Goal: Task Accomplishment & Management: Use online tool/utility

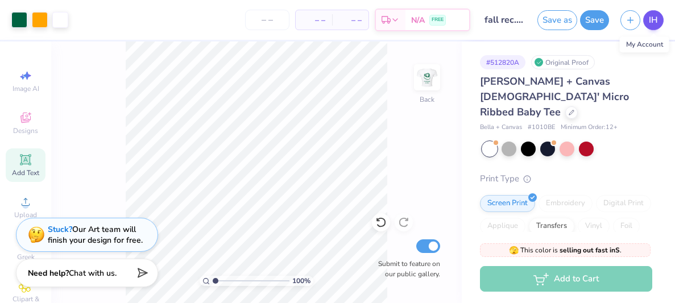
click at [654, 16] on span "IH" at bounding box center [652, 20] width 9 height 13
click at [651, 22] on span "IH" at bounding box center [652, 20] width 9 height 13
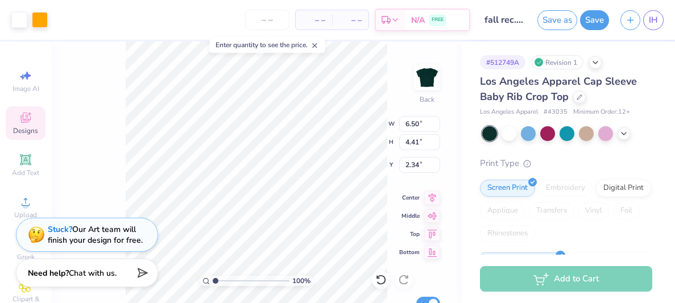
type input "2.34"
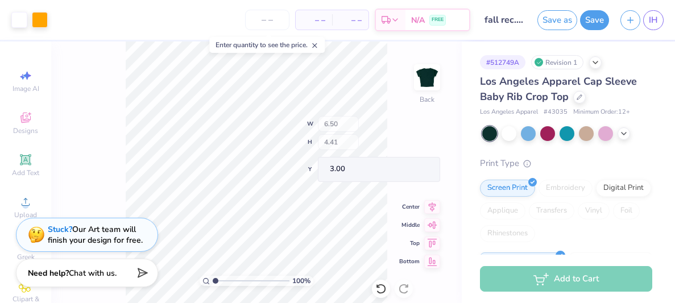
type input "3.00"
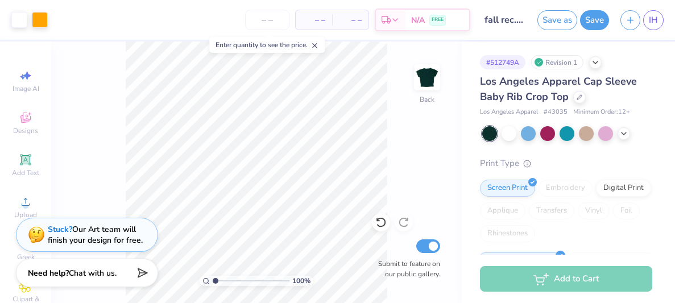
type input "1.91"
click at [222, 278] on input "range" at bounding box center [251, 281] width 77 height 10
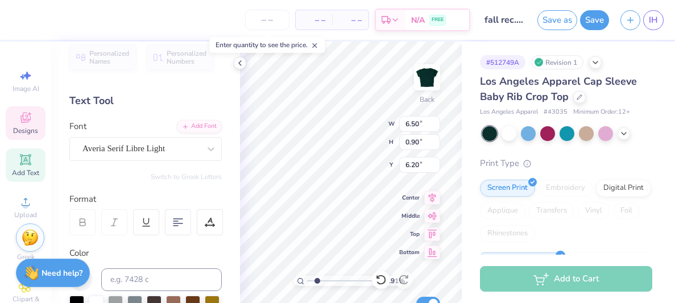
scroll to position [7, 0]
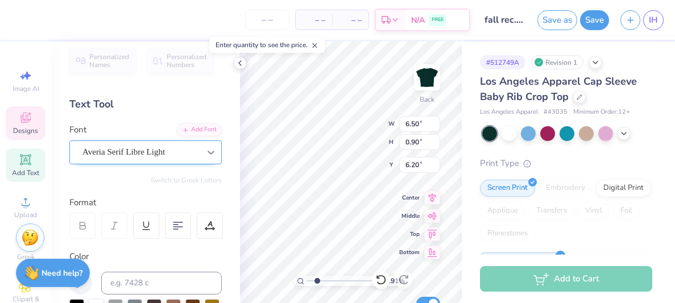
click at [209, 147] on icon at bounding box center [210, 152] width 11 height 11
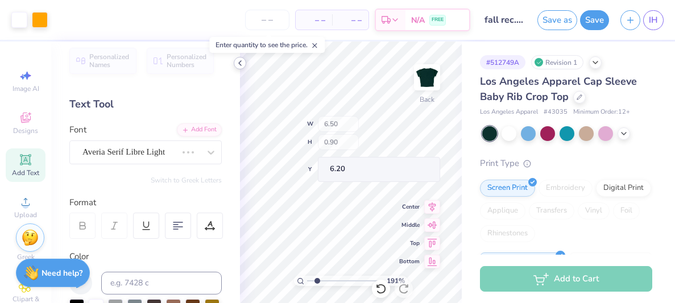
click at [242, 66] on icon at bounding box center [239, 63] width 9 height 9
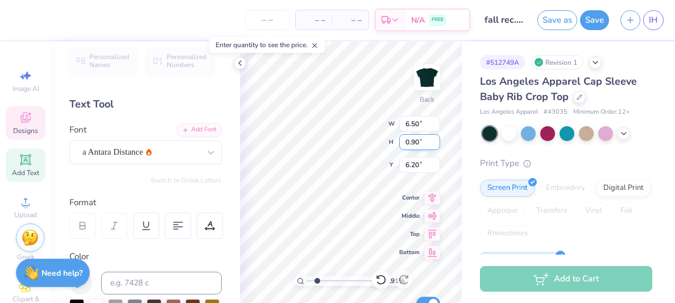
type input "4.82"
type input "0.97"
type input "6.17"
type input "8.01"
type input "3.51"
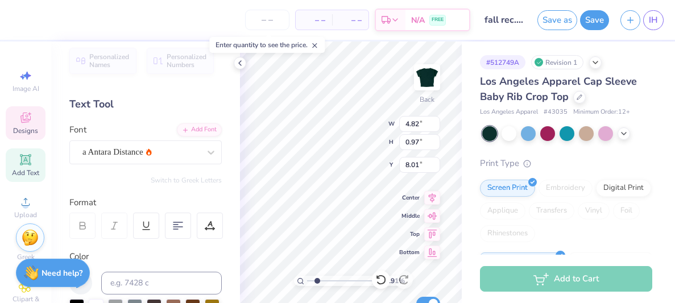
type input "0.30"
type input "7.11"
type input "4.82"
type input "0.97"
type input "8.01"
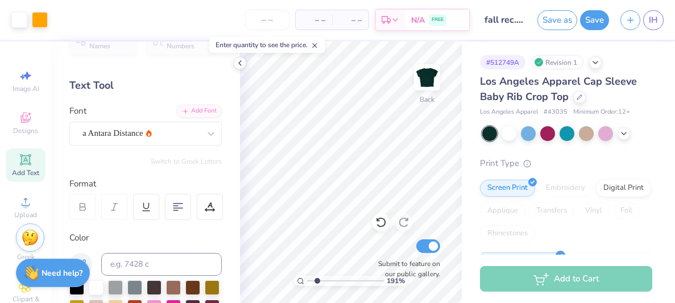
scroll to position [27, 0]
click at [242, 61] on icon at bounding box center [239, 63] width 9 height 9
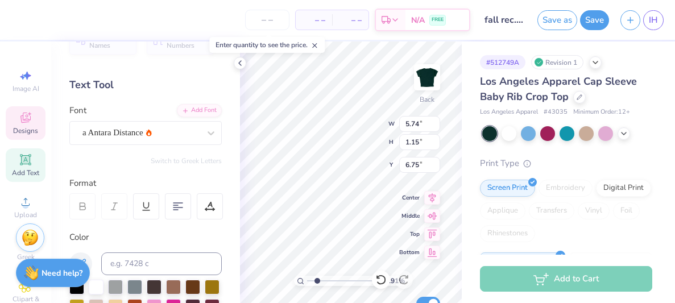
type input "6.28"
type input "1.26"
click at [241, 63] on icon at bounding box center [239, 63] width 9 height 9
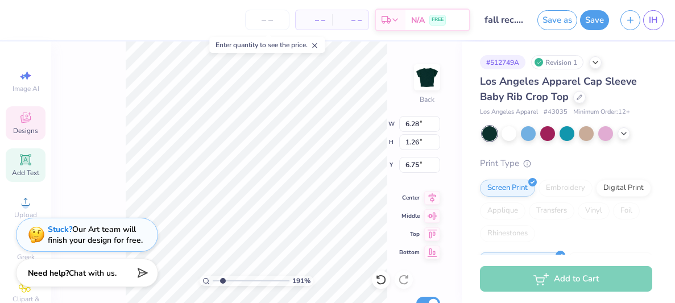
scroll to position [0, 2]
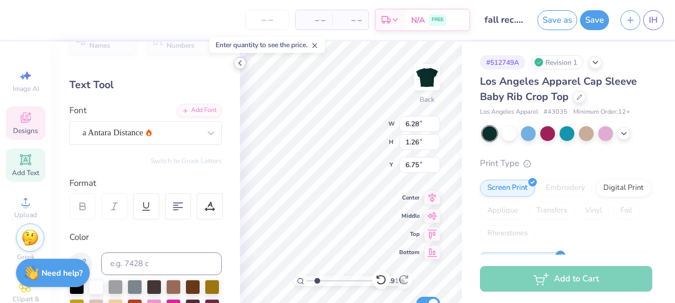
click at [242, 60] on icon at bounding box center [239, 63] width 9 height 9
type input "3.51"
type input "0.30"
type input "10.68"
click at [242, 63] on icon at bounding box center [239, 63] width 9 height 9
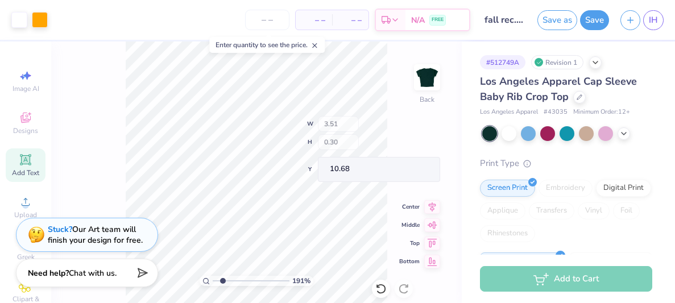
click at [317, 47] on icon at bounding box center [314, 45] width 8 height 8
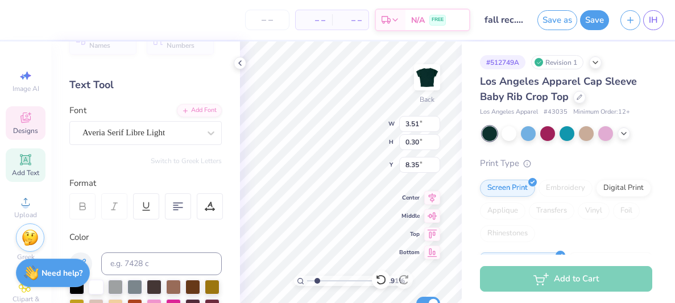
type input "8.35"
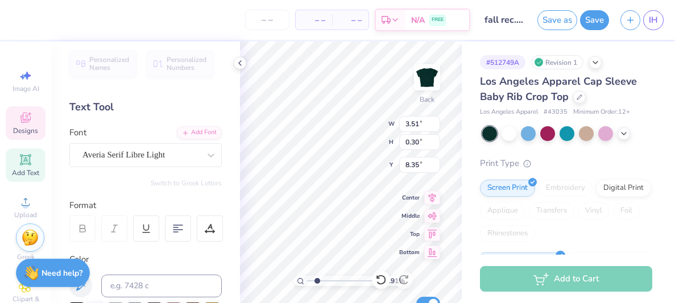
scroll to position [6, 0]
click at [31, 167] on div "Add Text" at bounding box center [26, 165] width 40 height 34
click at [242, 62] on icon at bounding box center [239, 63] width 9 height 9
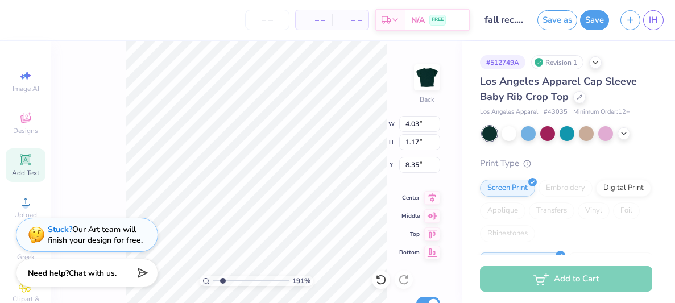
type input "4.03"
type input "1.17"
type input "6.17"
click at [344, 143] on div "191 % Back W 4.03 4.03 " H 1.17 1.17 " Y 6.17 6.17 " Center Middle Top Bottom S…" at bounding box center [256, 171] width 410 height 261
click at [389, 93] on div "191 % Back W 4.03 4.03 " H 1.17 1.17 " Y 6.17 6.17 " Center Middle Top Bottom S…" at bounding box center [256, 171] width 410 height 261
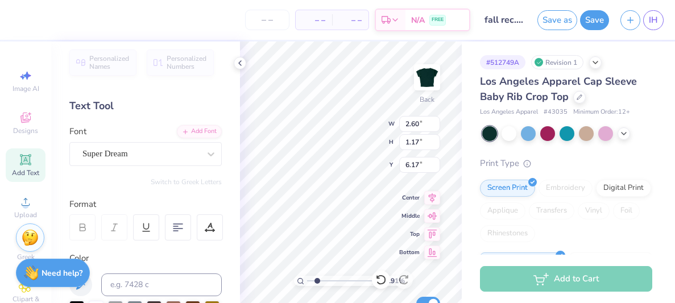
type input "9.01"
click at [243, 63] on icon at bounding box center [239, 63] width 9 height 9
click at [240, 66] on icon at bounding box center [239, 63] width 9 height 9
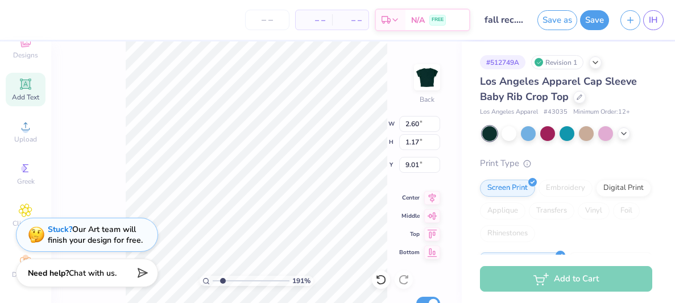
scroll to position [81, 0]
type textarea "Falls"
click at [86, 137] on div "191 % Back W 2.60 2.60 " H 1.17 1.17 " Y 9.01 9.01 " Center Middle Top Bottom S…" at bounding box center [256, 171] width 410 height 261
click at [120, 162] on div "191 % Back W 2.60 2.60 " H 1.17 1.17 " Y 9.01 9.01 " Center Middle Top Bottom S…" at bounding box center [256, 171] width 410 height 261
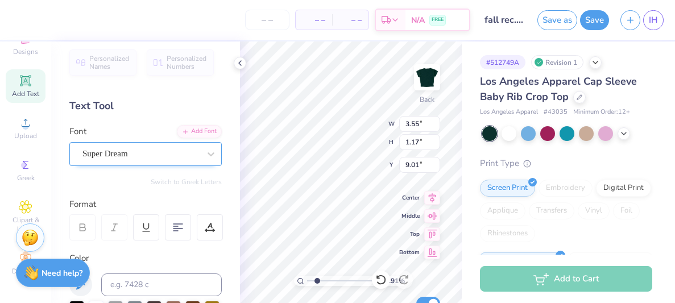
click at [171, 164] on div "Super Dream" at bounding box center [145, 154] width 152 height 24
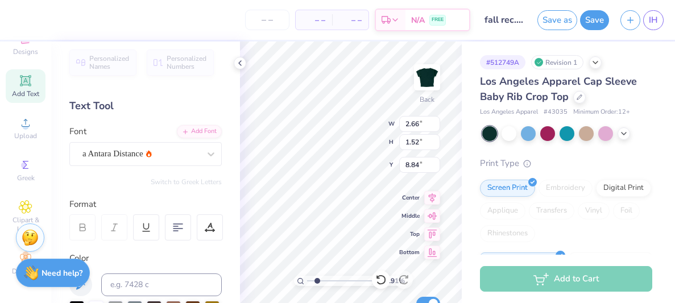
type input "2.66"
type input "1.52"
type input "8.84"
paste textarea "recruitment"
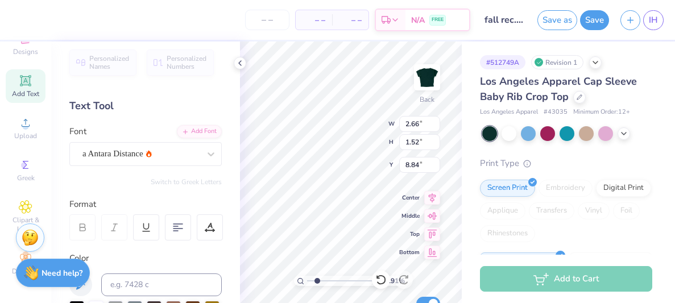
type textarea "Fall Recruitment"
click at [242, 65] on icon at bounding box center [239, 63] width 9 height 9
click at [239, 63] on div "Personalized Names Personalized Numbers Text Tool Add Font Font a Antara Distan…" at bounding box center [145, 171] width 189 height 261
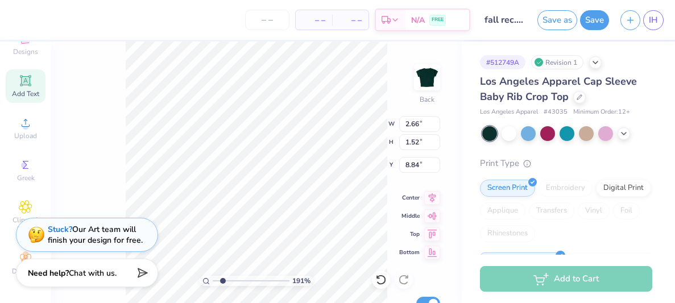
type input "6.97"
type input "1.32"
type input "8.94"
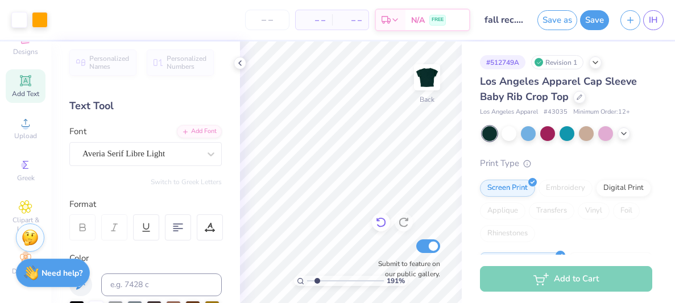
click at [384, 219] on icon at bounding box center [381, 223] width 10 height 10
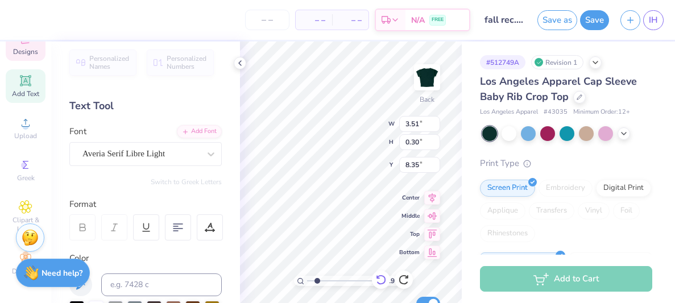
scroll to position [0, 0]
type textarea "h"
type textarea "E"
type textarea "est. 1996"
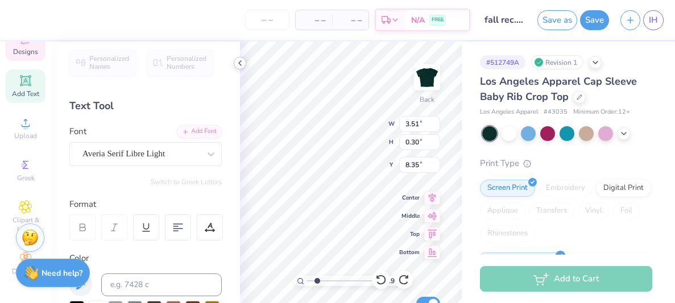
click at [239, 61] on icon at bounding box center [239, 63] width 9 height 9
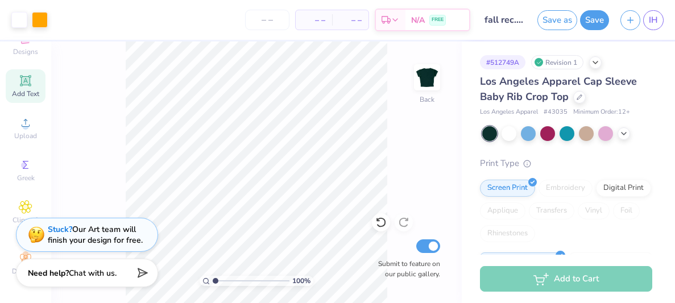
drag, startPoint x: 223, startPoint y: 283, endPoint x: 214, endPoint y: 285, distance: 9.4
type input "1"
click at [214, 285] on input "range" at bounding box center [251, 281] width 77 height 10
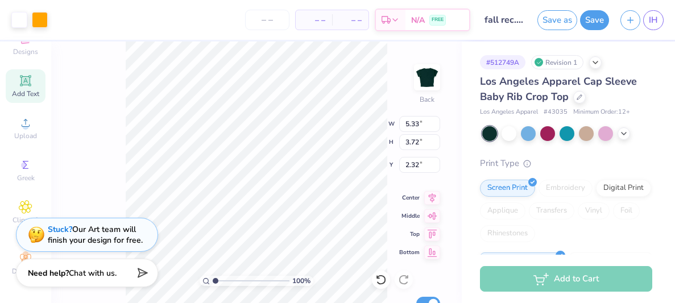
type input "5.33"
type input "3.72"
type input "2.32"
click at [423, 78] on img at bounding box center [426, 77] width 45 height 45
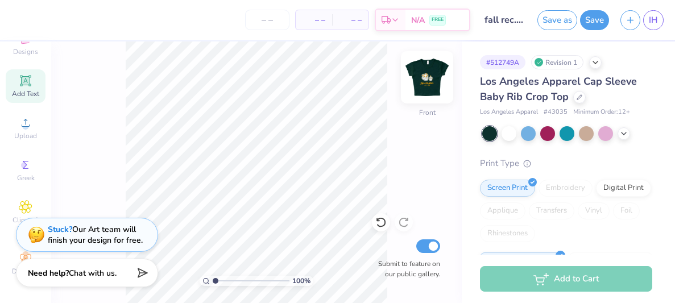
click at [432, 71] on img at bounding box center [426, 77] width 45 height 45
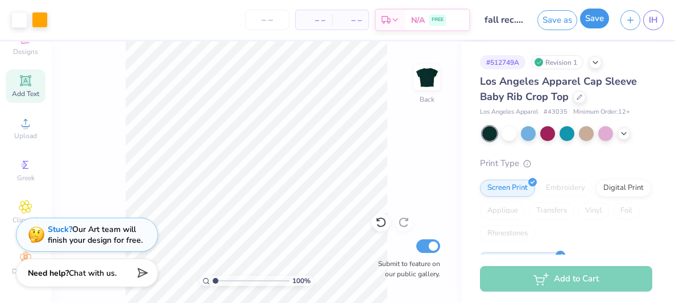
click at [589, 26] on button "Save" at bounding box center [594, 19] width 29 height 20
click at [592, 22] on div "Save" at bounding box center [594, 20] width 29 height 20
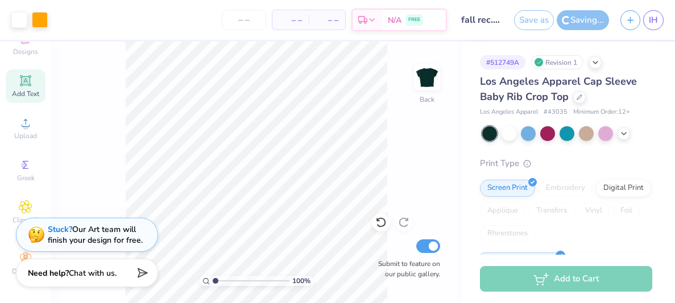
click at [592, 22] on div "Saving..." at bounding box center [582, 20] width 52 height 20
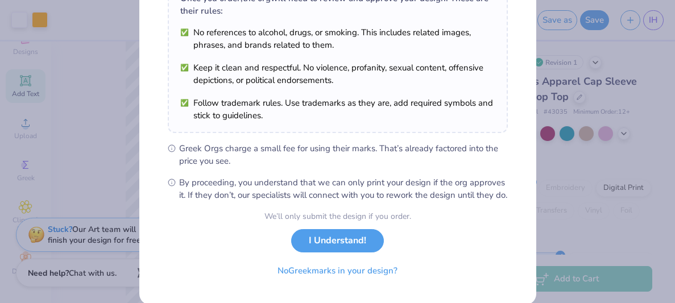
scroll to position [228, 0]
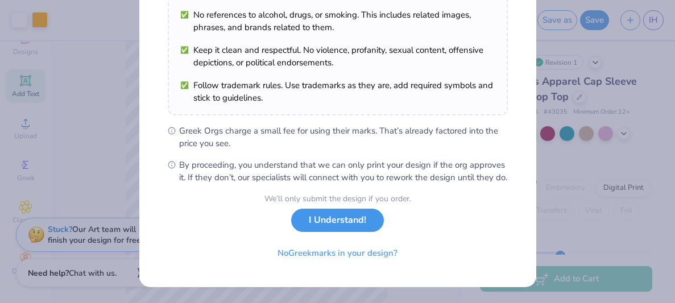
click at [331, 225] on button "I Understand!" at bounding box center [337, 220] width 93 height 23
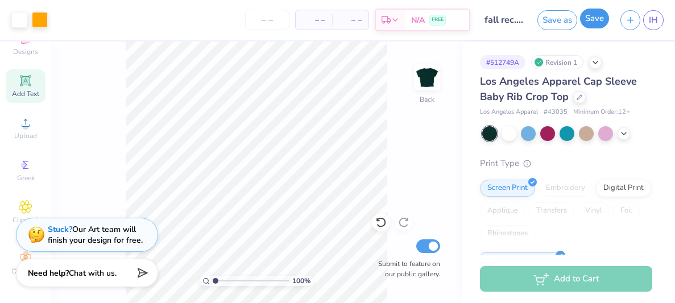
click at [602, 18] on button "Save" at bounding box center [594, 19] width 29 height 20
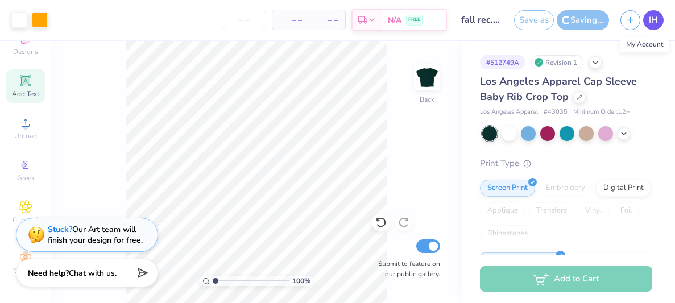
click at [656, 23] on span "IH" at bounding box center [652, 20] width 9 height 13
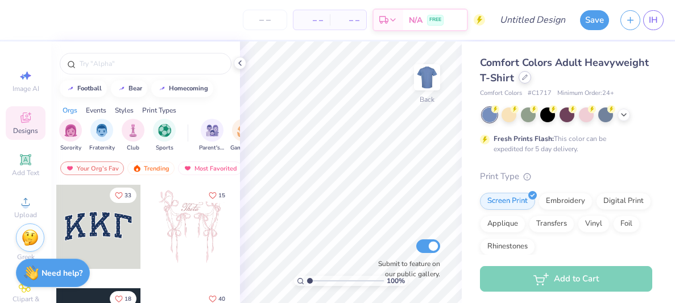
click at [522, 78] on icon at bounding box center [525, 77] width 6 height 6
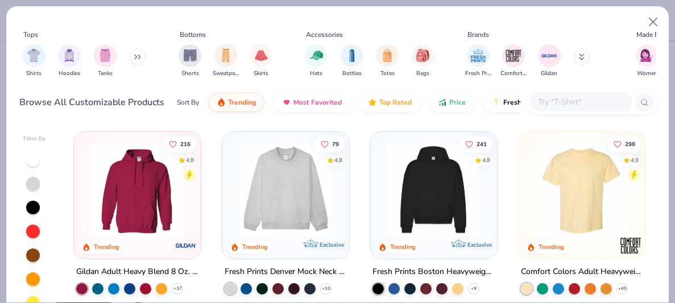
scroll to position [205, 0]
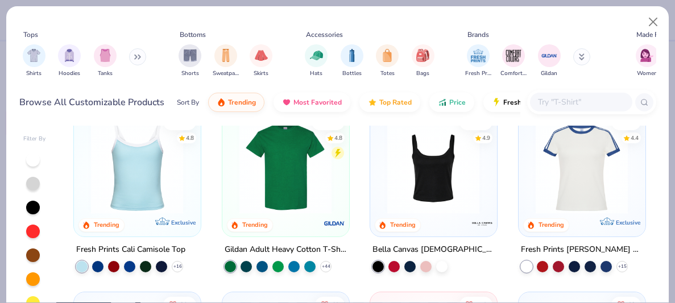
click at [133, 242] on div "216 4.8 Trending Gildan Adult Heavy Blend 8 Oz. 50/50 Hooded Sweatshirt + 37 79…" at bounding box center [359, 271] width 593 height 290
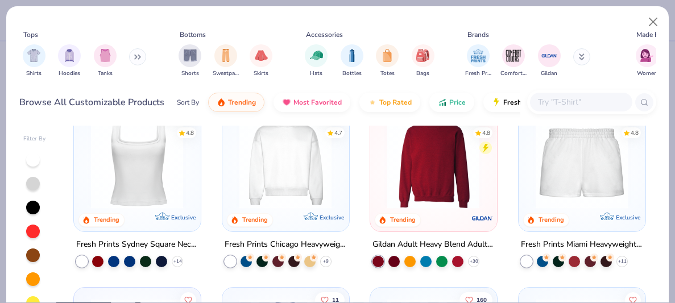
scroll to position [394, 0]
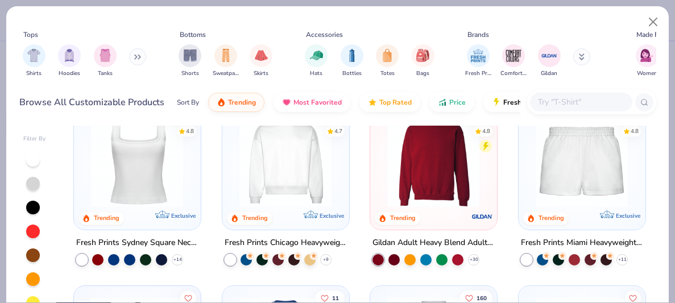
click at [143, 256] on div at bounding box center [145, 258] width 11 height 11
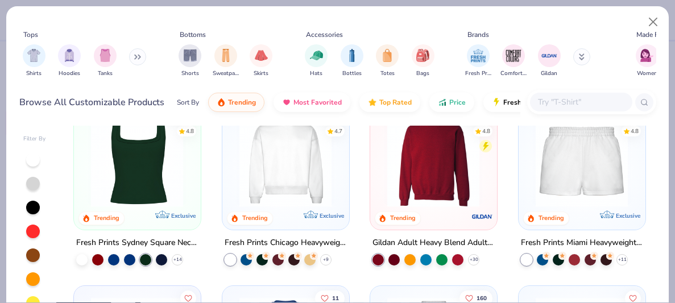
click at [160, 193] on img at bounding box center [136, 160] width 103 height 93
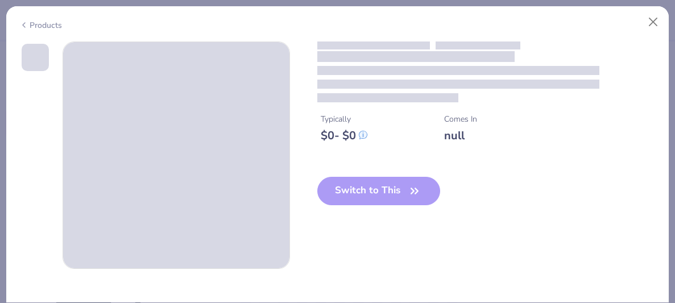
click at [344, 197] on div "Switch to This" at bounding box center [378, 200] width 123 height 47
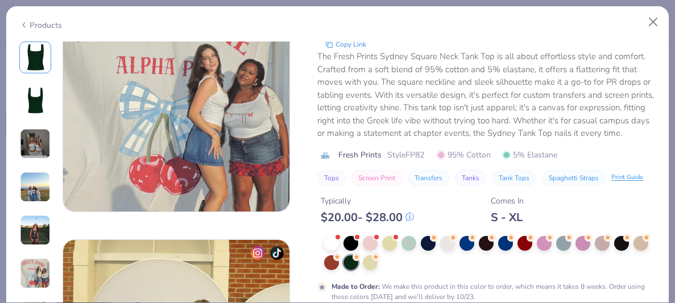
scroll to position [1470, 0]
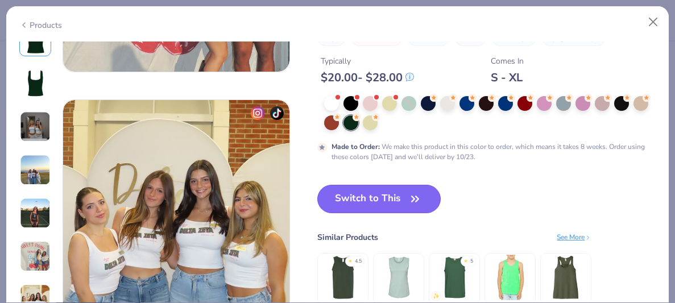
click at [368, 198] on button "Switch to This" at bounding box center [378, 199] width 123 height 28
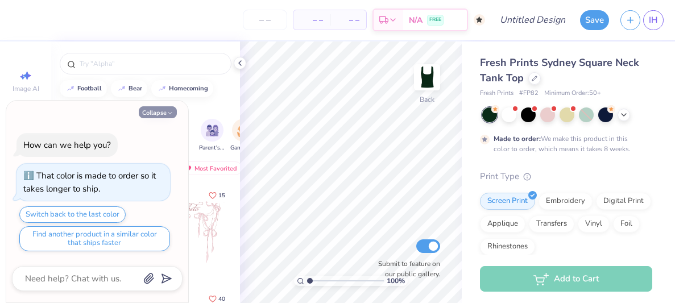
click at [158, 111] on button "Collapse" at bounding box center [158, 112] width 38 height 12
type textarea "x"
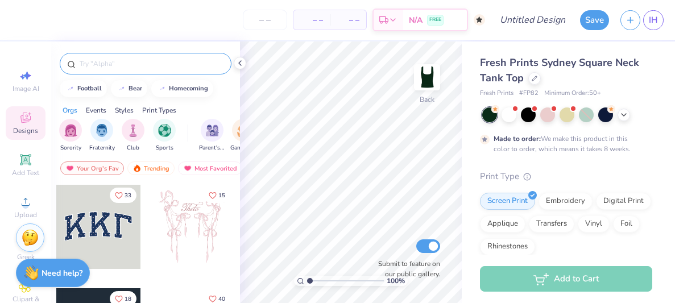
click at [128, 65] on input "text" at bounding box center [150, 63] width 145 height 11
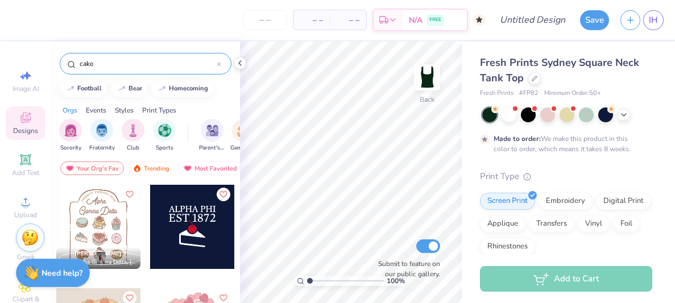
type input "cake"
click at [188, 236] on div at bounding box center [192, 227] width 84 height 84
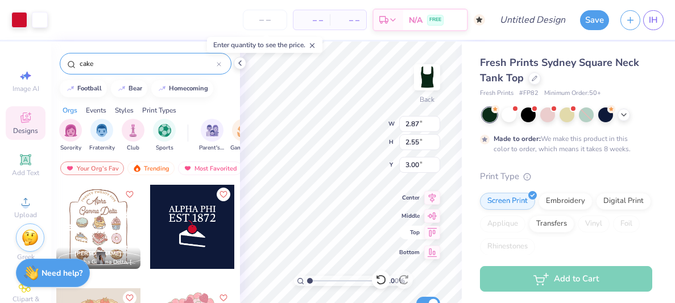
click at [404, 232] on div "100 % Back W 2.87 2.87 " H 2.55 2.55 " Y 3.00 3.00 " Center Middle Top Bottom S…" at bounding box center [351, 171] width 222 height 261
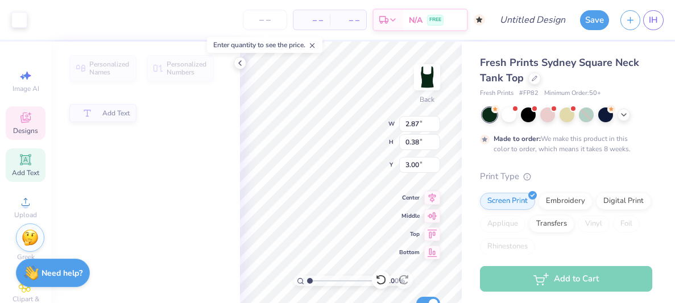
type input "0.38"
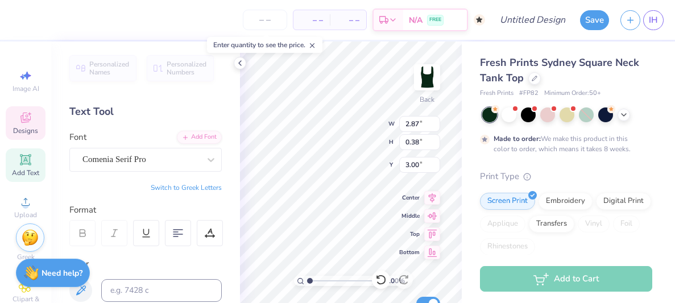
scroll to position [0, 1]
type textarea "Sigma Pi Alpha"
type input "2.85"
type input "0.49"
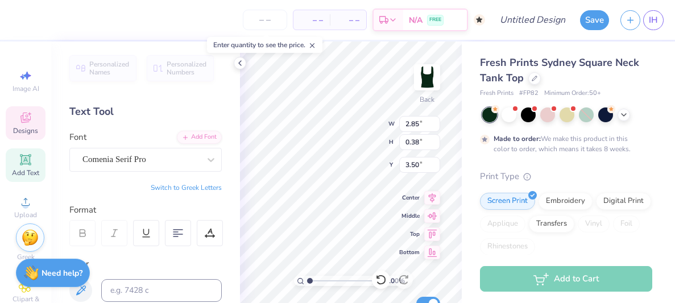
type input "3.50"
type textarea "EST 1996"
type input "5.14"
type input "0.72"
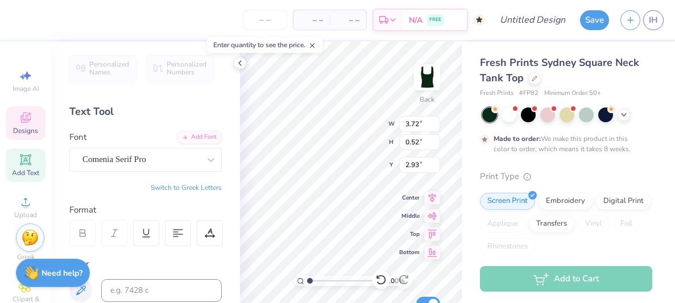
type input "2.73"
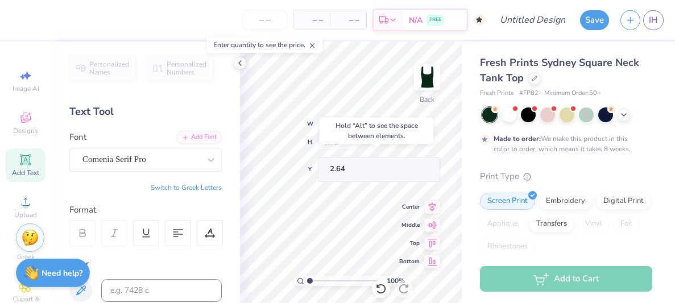
type input "2.64"
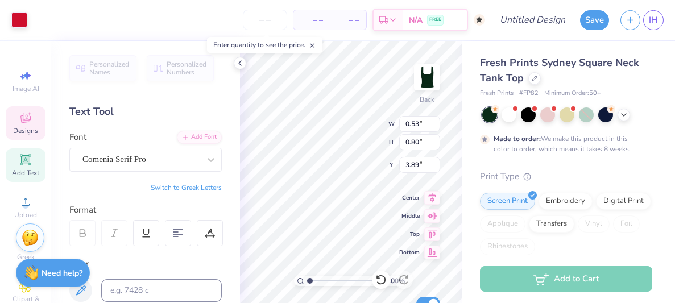
type input "0.53"
type input "0.80"
type input "3.89"
type input "0.50"
type input "0.76"
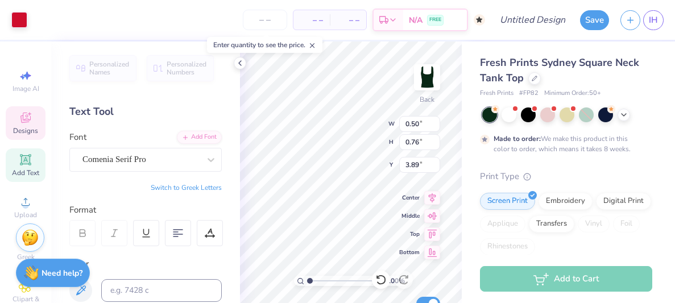
type input "2.31"
click at [319, 281] on input "range" at bounding box center [345, 281] width 77 height 10
click at [359, 127] on div "231 % Back W 0.50 0.50 " H 0.76 0.76 " Y 3.89 3.89 " Center Middle Top Bottom S…" at bounding box center [351, 171] width 222 height 261
type input "4.20"
click at [351, 125] on div "231 % Back W 0.50 0.50 " H 0.76 0.76 " Y 4.20 4.20 " Center Middle Top Bottom S…" at bounding box center [351, 171] width 222 height 261
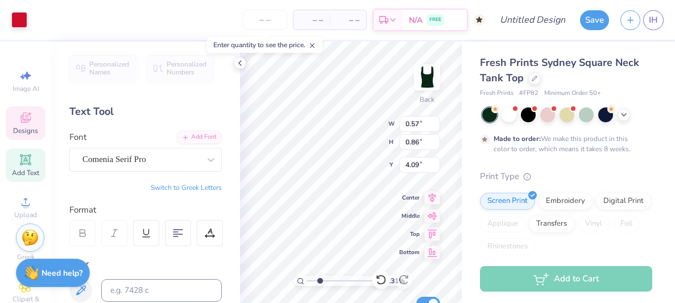
type input "0.57"
type input "0.86"
type input "4.09"
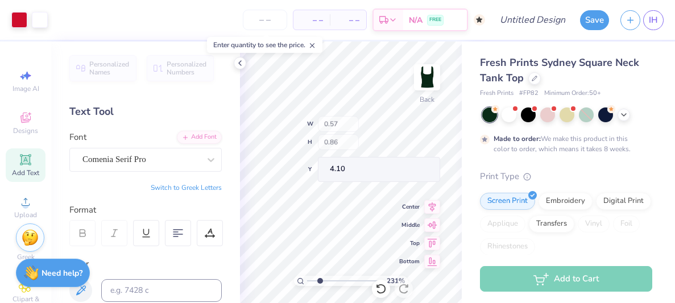
type input "4.10"
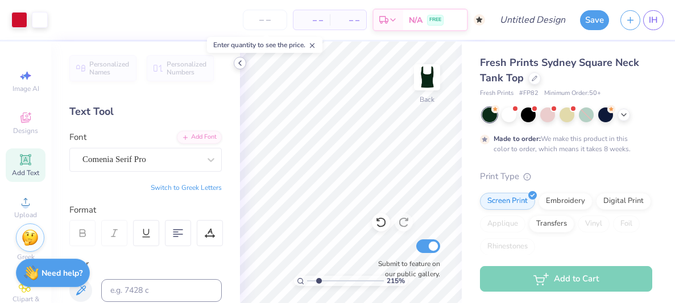
click at [243, 65] on icon at bounding box center [239, 63] width 9 height 9
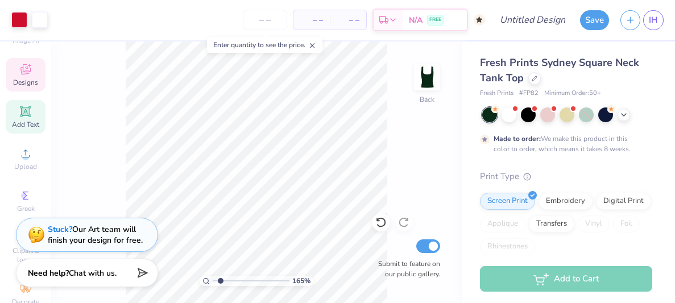
scroll to position [81, 0]
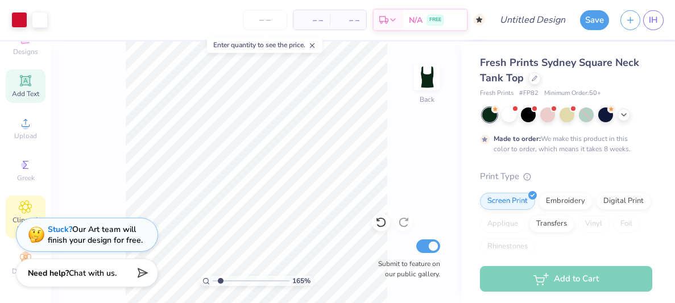
click at [28, 207] on icon at bounding box center [25, 207] width 13 height 14
type input "1.65159297631248"
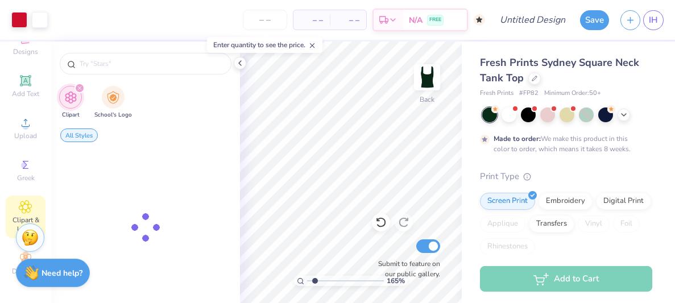
scroll to position [0, 0]
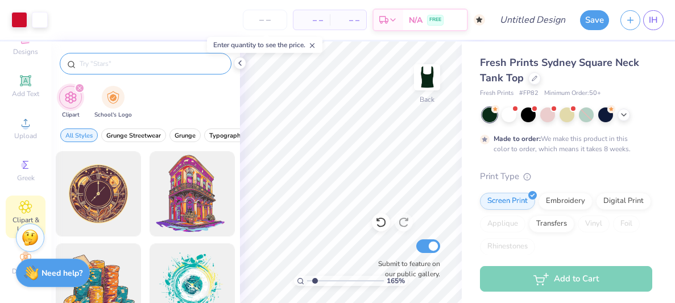
click at [105, 67] on input "text" at bounding box center [150, 63] width 145 height 11
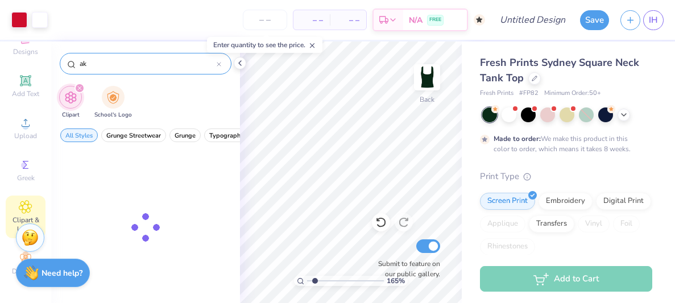
type input "a"
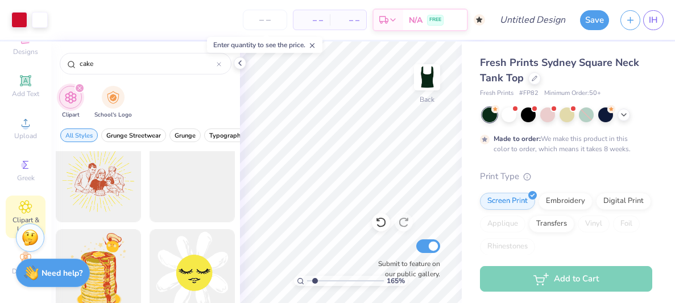
scroll to position [1760, 0]
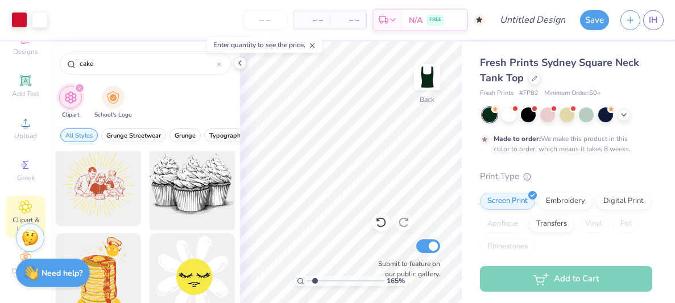
type input "cake"
click at [180, 189] on div at bounding box center [192, 184] width 94 height 94
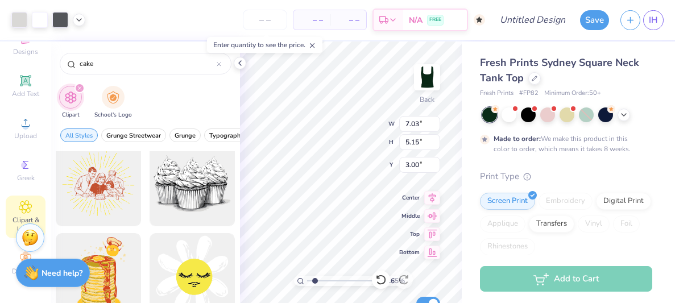
drag, startPoint x: 314, startPoint y: 282, endPoint x: 304, endPoint y: 282, distance: 10.2
type input "1"
click at [307, 282] on input "range" at bounding box center [345, 281] width 77 height 10
click at [239, 66] on icon at bounding box center [239, 63] width 9 height 9
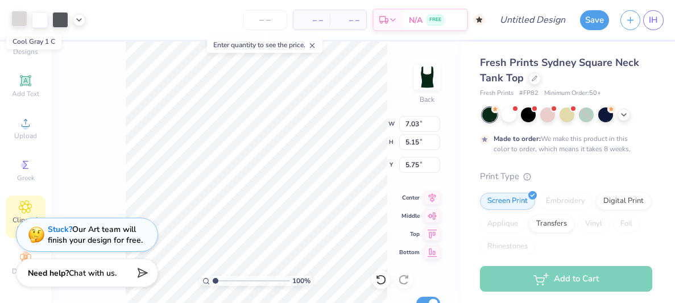
click at [22, 18] on div at bounding box center [19, 19] width 16 height 16
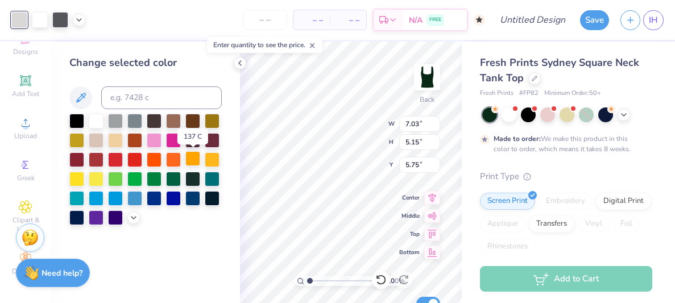
click at [192, 154] on div at bounding box center [192, 158] width 15 height 15
click at [35, 26] on div at bounding box center [40, 19] width 16 height 16
click at [190, 161] on div at bounding box center [192, 158] width 15 height 15
click at [63, 20] on div at bounding box center [60, 19] width 16 height 16
click at [192, 155] on div at bounding box center [192, 158] width 15 height 15
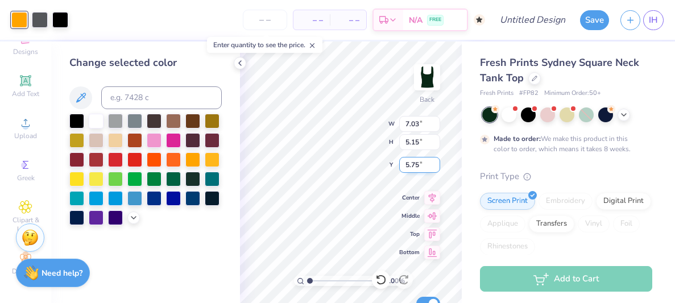
click at [333, 128] on div "100 % Back W 7.03 7.03 " H 5.15 5.15 " Y 5.75 5.75 " Center Middle Top Bottom S…" at bounding box center [351, 171] width 222 height 261
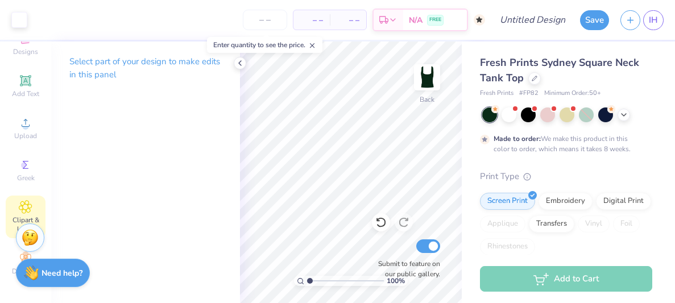
click at [26, 204] on icon at bounding box center [26, 207] width 6 height 6
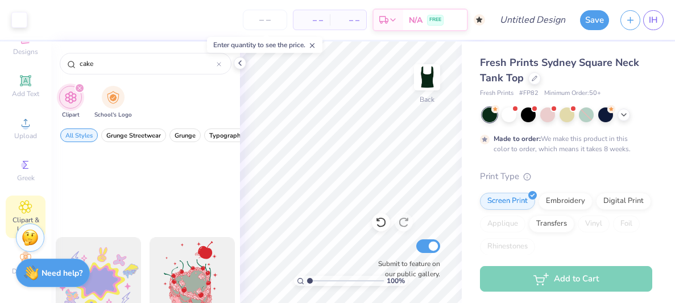
scroll to position [700, 0]
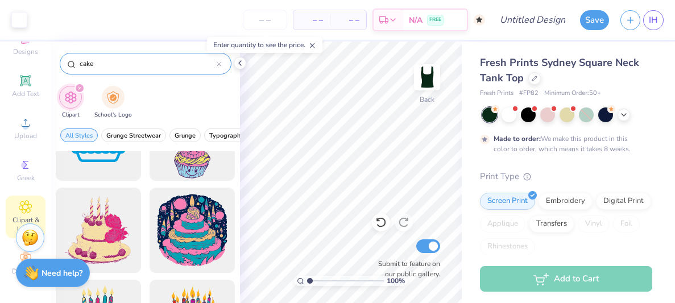
click at [150, 65] on input "cake" at bounding box center [147, 63] width 138 height 11
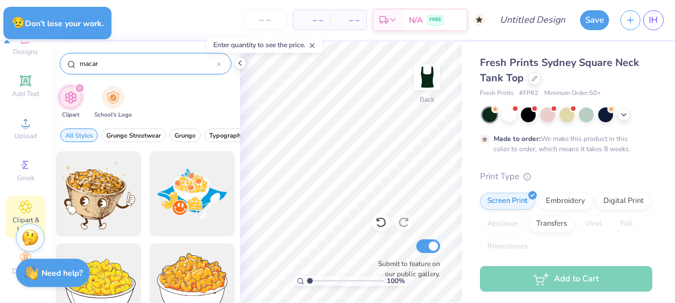
click at [162, 62] on input "macar" at bounding box center [147, 63] width 138 height 11
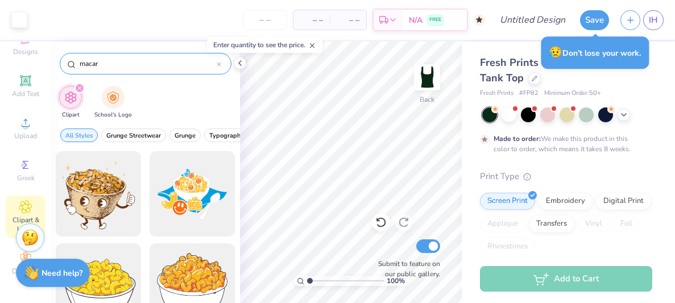
paste input "ons"
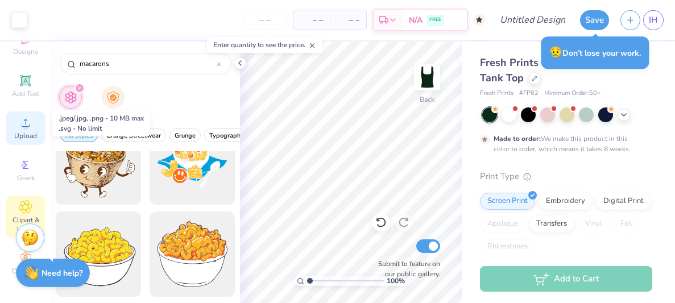
type input "macarons"
click at [33, 134] on span "Upload" at bounding box center [25, 135] width 23 height 9
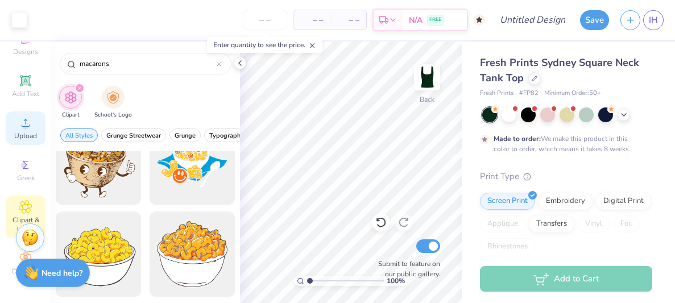
click at [22, 137] on span "Upload" at bounding box center [25, 135] width 23 height 9
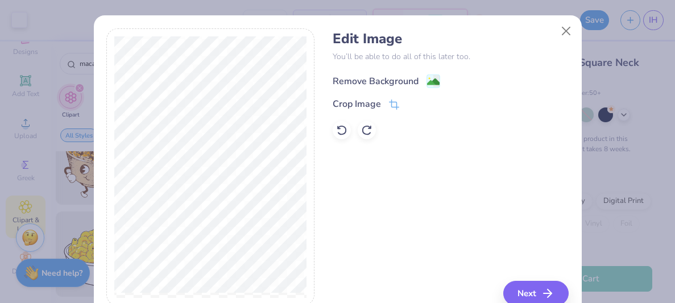
click at [426, 77] on rect at bounding box center [432, 80] width 13 height 13
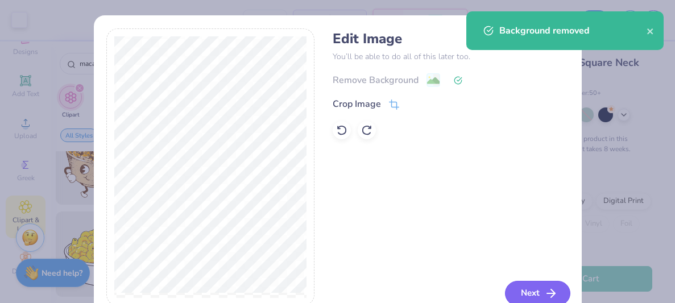
click at [525, 292] on button "Next" at bounding box center [537, 293] width 65 height 25
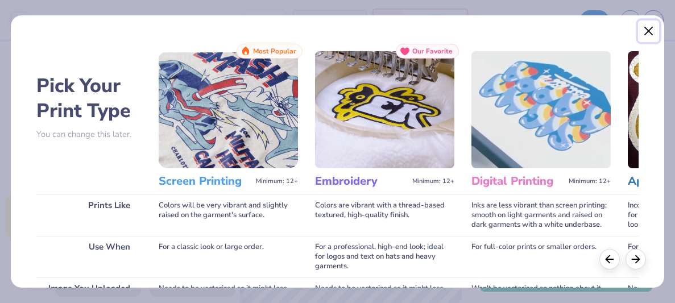
click at [656, 32] on button "Close" at bounding box center [649, 31] width 22 height 22
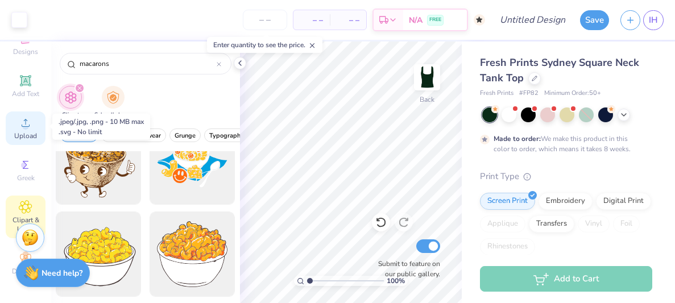
click at [27, 123] on circle at bounding box center [25, 126] width 6 height 6
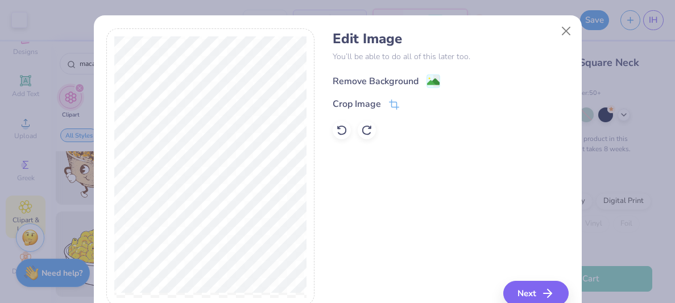
click at [430, 82] on image at bounding box center [433, 82] width 13 height 13
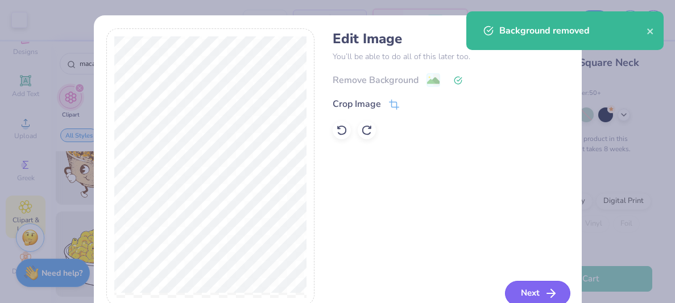
click at [527, 289] on button "Next" at bounding box center [537, 293] width 65 height 25
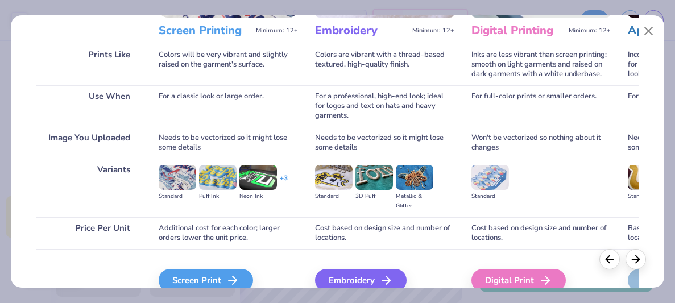
scroll to position [207, 0]
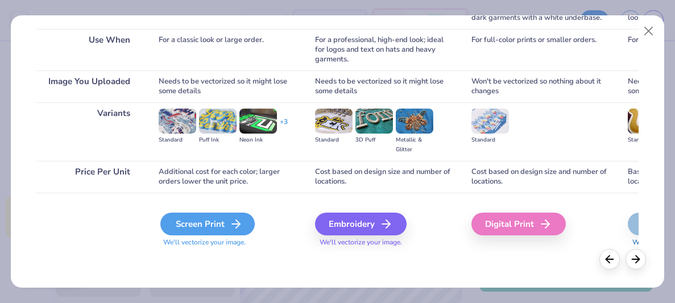
click at [227, 226] on div "Screen Print" at bounding box center [207, 224] width 94 height 23
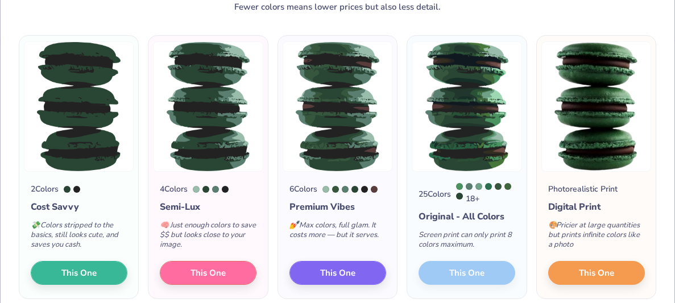
scroll to position [49, 0]
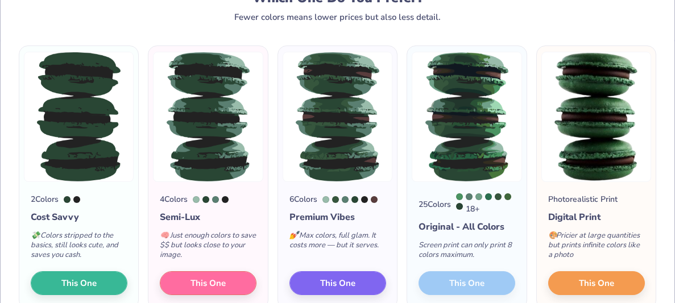
click at [74, 125] on img at bounding box center [79, 117] width 110 height 130
click at [100, 289] on button "This One" at bounding box center [79, 281] width 97 height 24
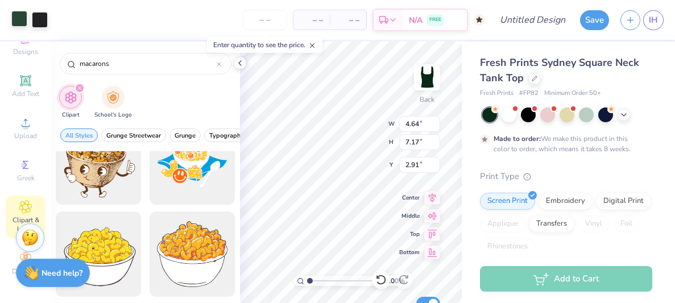
click at [21, 16] on div at bounding box center [19, 19] width 16 height 16
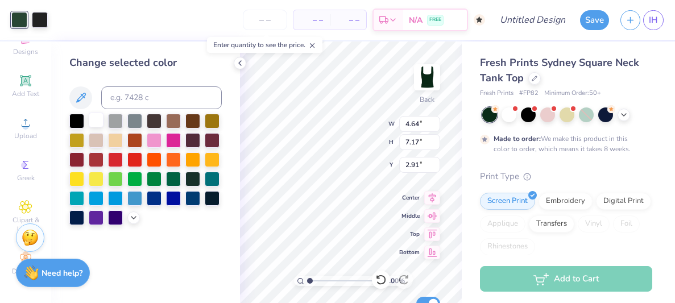
click at [98, 116] on div at bounding box center [96, 120] width 15 height 15
click at [35, 16] on div at bounding box center [40, 19] width 16 height 16
click at [185, 159] on div at bounding box center [192, 158] width 15 height 15
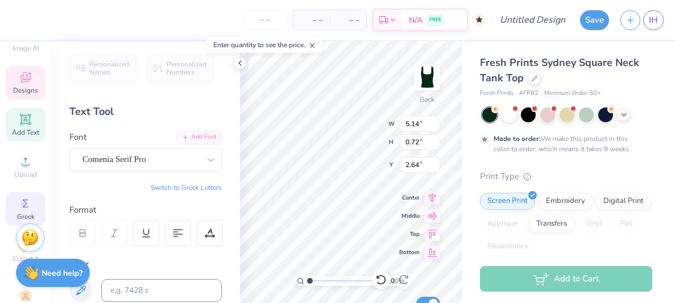
scroll to position [0, 0]
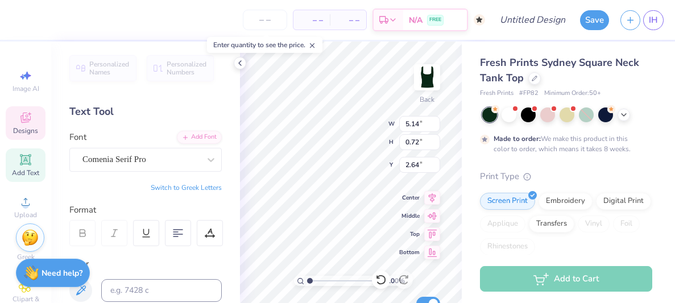
click at [17, 128] on span "Designs" at bounding box center [25, 130] width 25 height 9
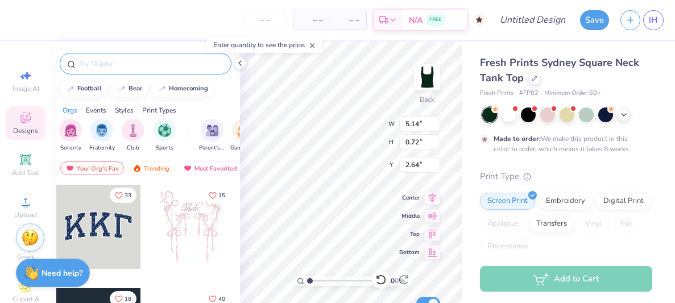
click at [101, 66] on input "text" at bounding box center [150, 63] width 145 height 11
type input "cake"
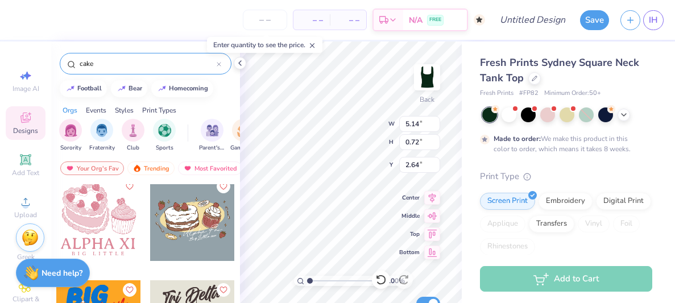
scroll to position [419, 0]
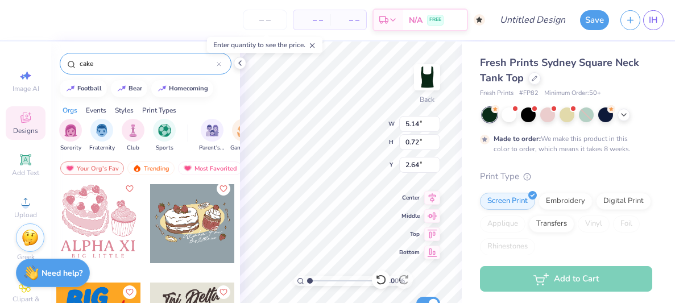
click at [102, 213] on div at bounding box center [98, 221] width 84 height 84
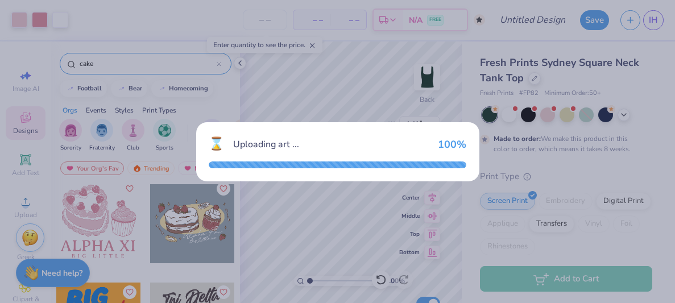
type input "4.41"
type input "4.28"
type input "3.00"
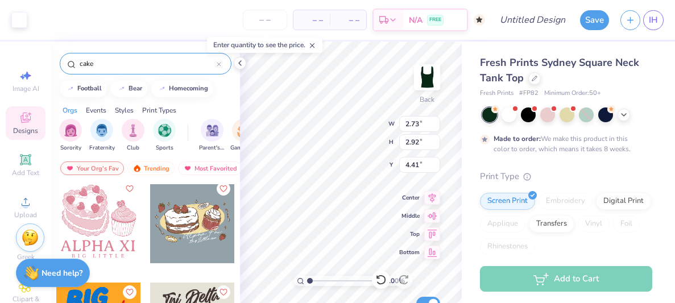
type input "1.94"
click at [317, 280] on input "range" at bounding box center [345, 281] width 77 height 10
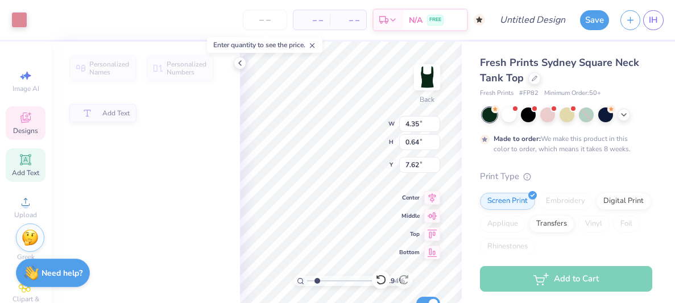
type input "4.35"
type input "0.64"
type input "7.62"
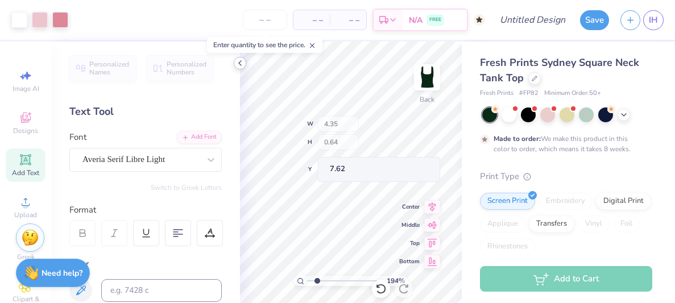
click at [240, 64] on icon at bounding box center [239, 63] width 9 height 9
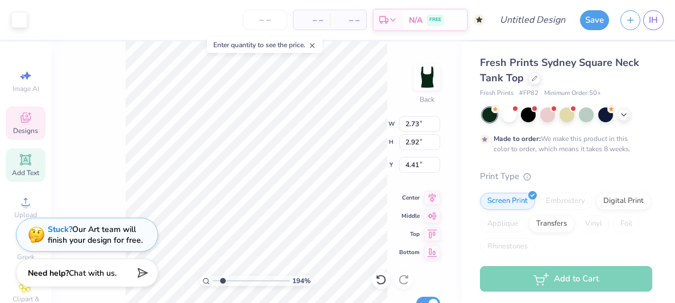
click at [63, 25] on div "– – Per Item – – Total Est. Delivery N/A FREE" at bounding box center [259, 20] width 452 height 40
click at [17, 23] on div at bounding box center [19, 19] width 16 height 16
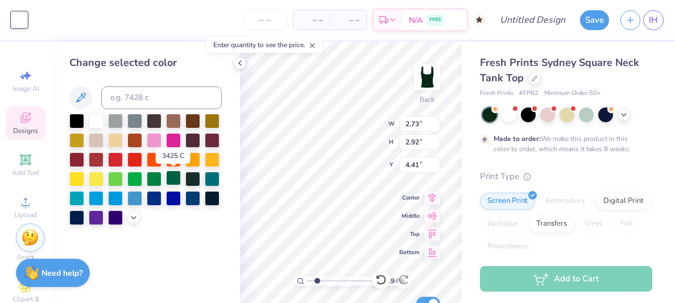
click at [176, 177] on div at bounding box center [173, 178] width 15 height 15
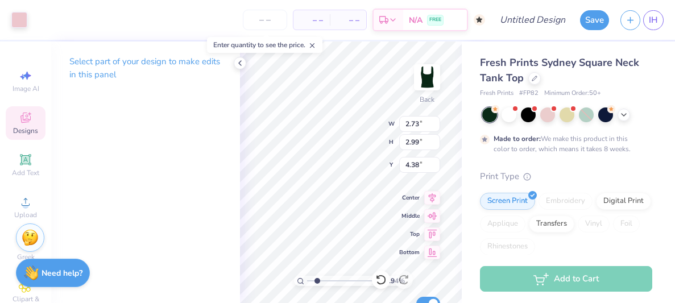
type input "2.99"
type input "4.38"
click at [16, 16] on div at bounding box center [19, 19] width 16 height 16
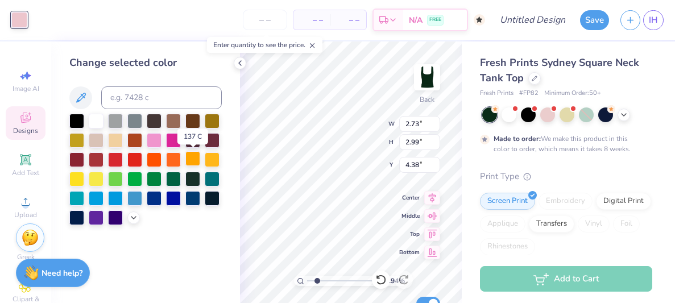
click at [197, 157] on div at bounding box center [192, 158] width 15 height 15
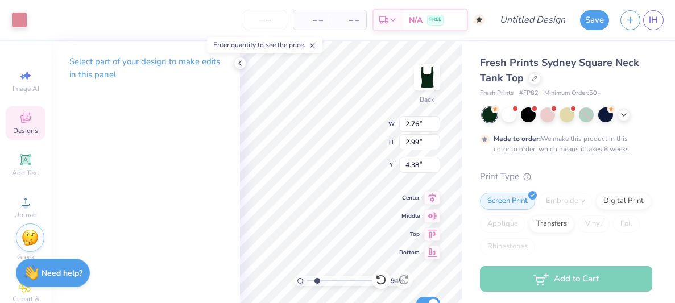
type input "2.76"
type input "3.02"
type input "4.36"
click at [18, 20] on div at bounding box center [19, 19] width 16 height 16
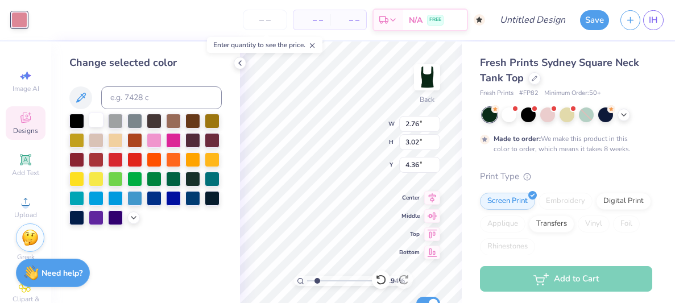
click at [98, 117] on div at bounding box center [96, 120] width 15 height 15
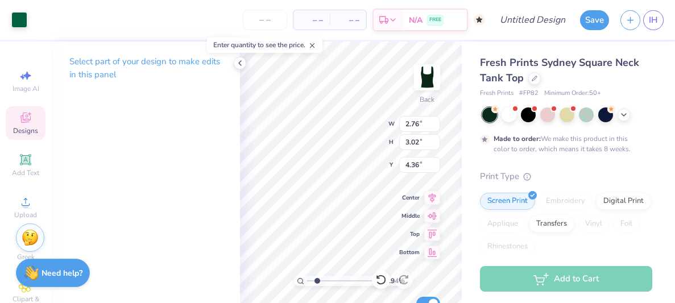
type input "2.73"
type input "2.92"
type input "4.41"
type input "2.99"
type input "4.38"
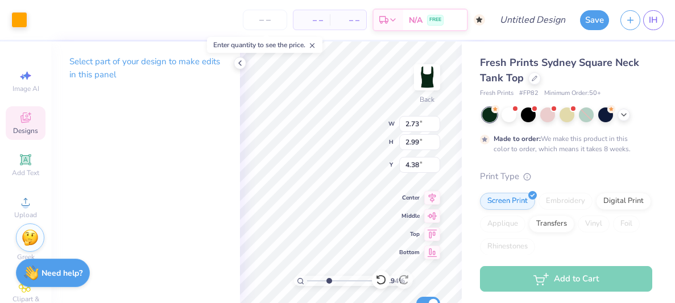
click at [329, 281] on input "range" at bounding box center [345, 281] width 77 height 10
click at [20, 17] on div at bounding box center [19, 19] width 16 height 16
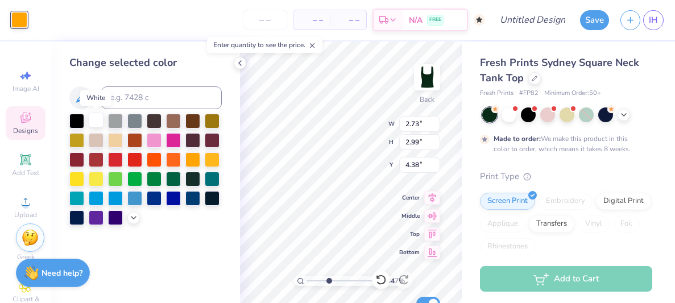
click at [96, 117] on div at bounding box center [96, 120] width 15 height 15
click at [242, 63] on icon at bounding box center [239, 63] width 9 height 9
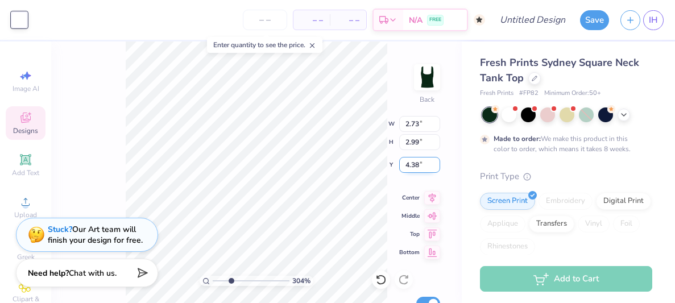
type input "3.03725877000708"
type input "1.43"
type input "2.08"
type input "5.28"
type input "3.03725877000708"
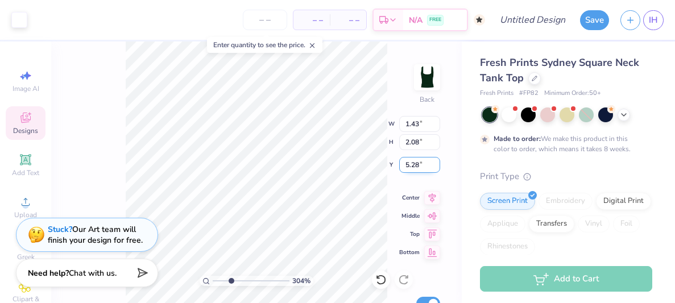
type input "1.47"
type input "2.12"
type input "5.26"
click at [20, 18] on div at bounding box center [19, 19] width 16 height 16
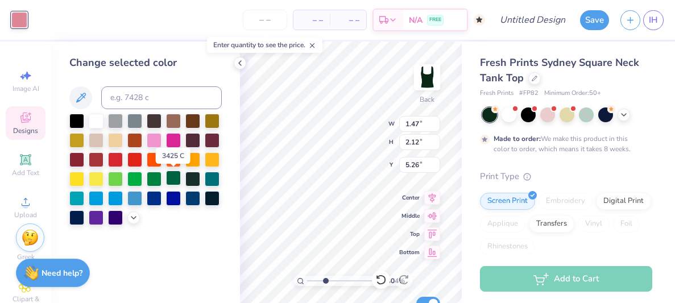
click at [169, 176] on div at bounding box center [173, 178] width 15 height 15
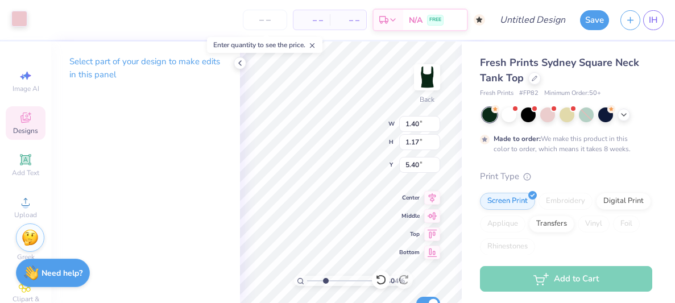
click at [23, 15] on div at bounding box center [19, 19] width 16 height 16
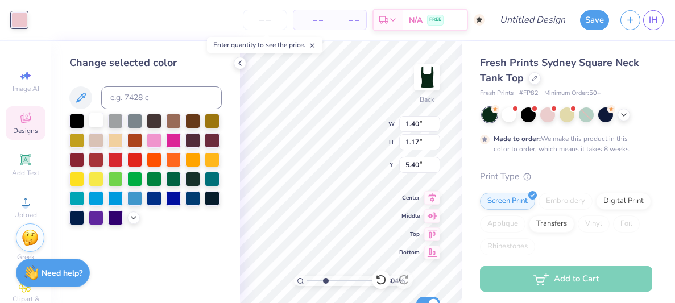
click at [89, 123] on div at bounding box center [96, 120] width 15 height 15
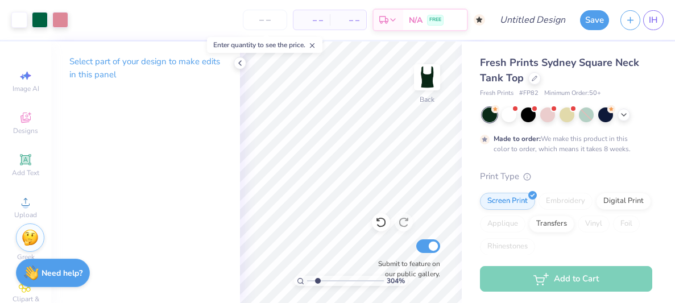
click at [317, 284] on input "range" at bounding box center [345, 281] width 77 height 10
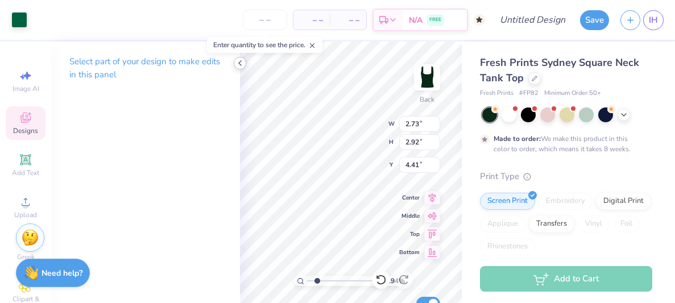
click at [239, 63] on icon at bounding box center [239, 63] width 9 height 9
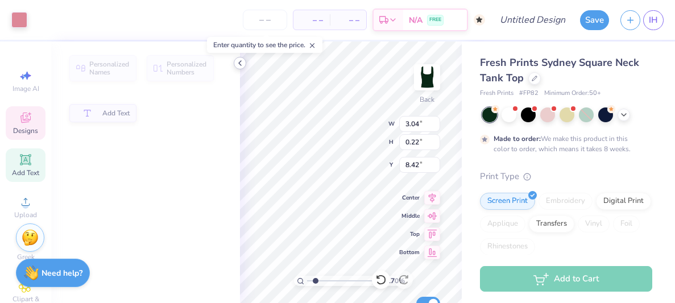
type input "1.7038253901403"
type input "3.04"
type input "0.22"
type input "8.42"
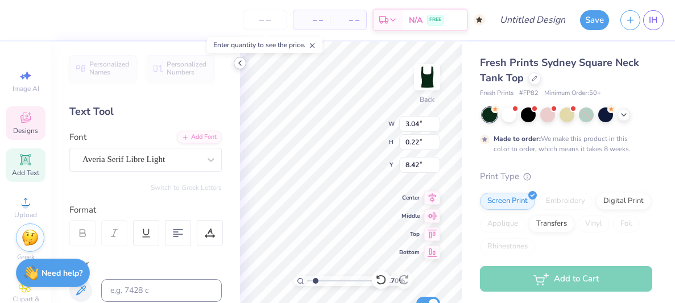
scroll to position [0, 1]
type input "1.7038253901403"
type textarea "B"
type input "1.7038253901403"
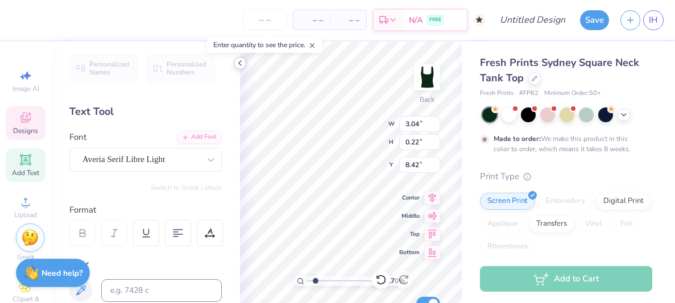
type textarea "I"
type input "1.7038253901403"
type textarea "I"
type input "1.7038253901403"
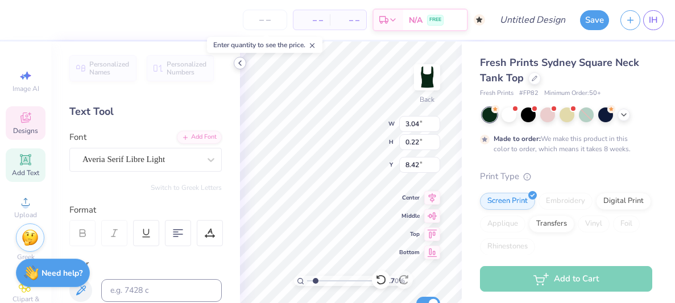
type textarea "xo"
type input "1.7038253901403"
type textarea "xox"
type input "1.7038253901403"
type textarea "xoxo"
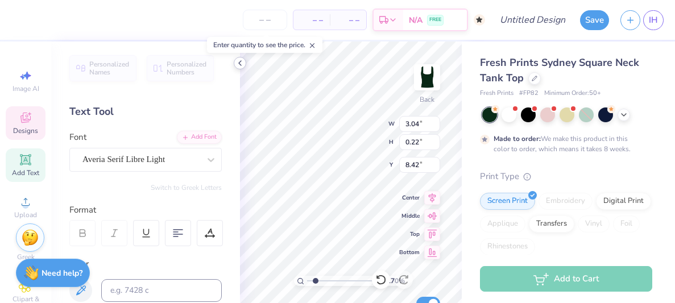
type input "1.7038253901403"
type textarea "xoxo,"
type input "1.7038253901403"
type textarea "xoxo,"
type input "1.7038253901403"
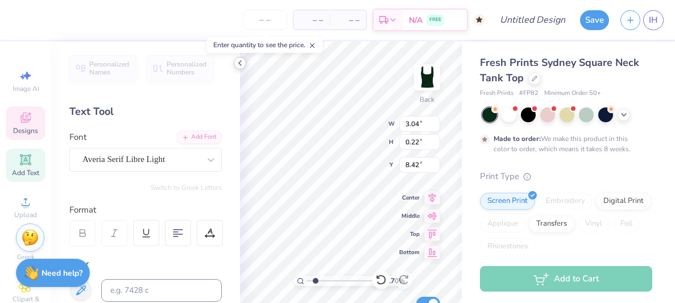
type textarea "xoxo, io"
type input "1.7038253901403"
type textarea "xoxo, iot"
type input "1.7038253901403"
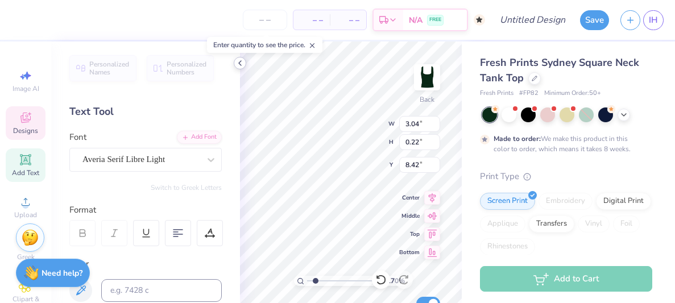
type textarea "xoxo, iota"
type input "1.7038253901403"
type textarea "xoxo, iota cha"
type input "1.7038253901403"
type textarea "xoxo, iota chapt"
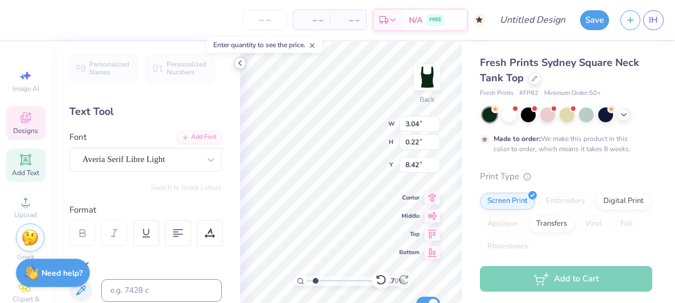
type input "1.7038253901403"
type textarea "xoxo, iota chapter"
type input "1.7038253901403"
type input "2.88"
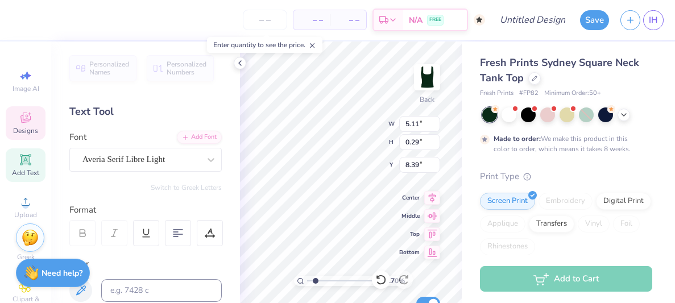
type input "0.49"
type input "3.50"
type input "1.7038253901403"
type textarea "EST. 1996"
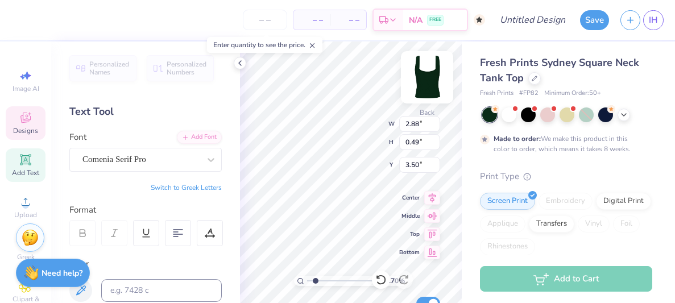
type input "1.7038253901403"
type input "5.11"
type input "0.29"
type input "8.39"
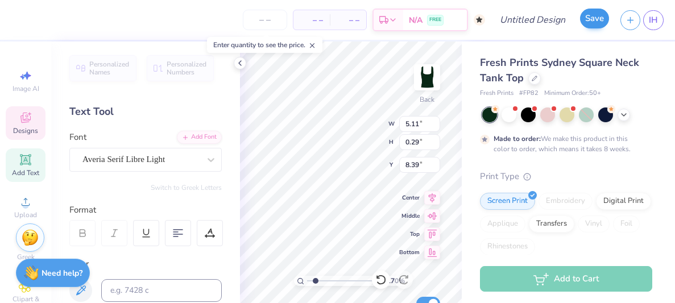
click at [241, 63] on icon at bounding box center [239, 63] width 9 height 9
type input "1.7038253901403"
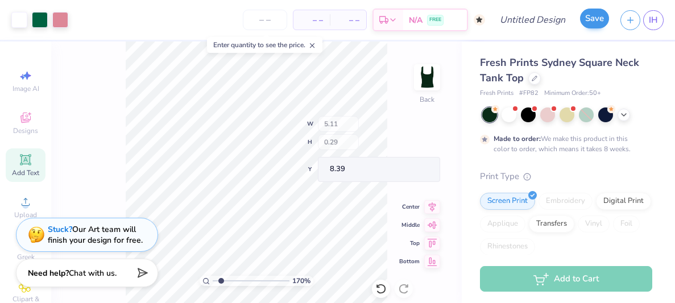
click at [440, 119] on div "170 % Back W 5.11 H 0.29 Y 8.39 Center Middle Top Bottom Submit to feature on o…" at bounding box center [256, 171] width 410 height 261
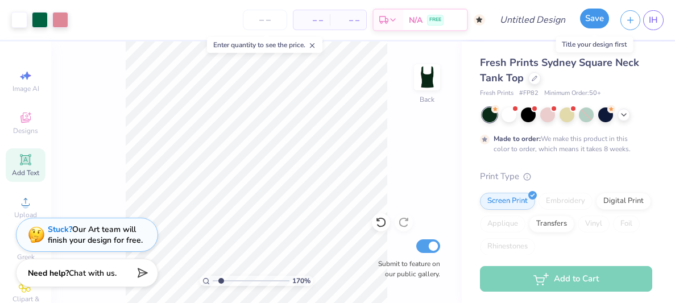
click at [599, 24] on button "Save" at bounding box center [594, 19] width 29 height 20
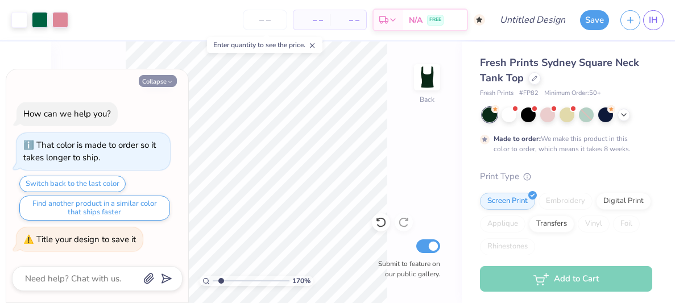
click at [161, 77] on button "Collapse" at bounding box center [158, 81] width 38 height 12
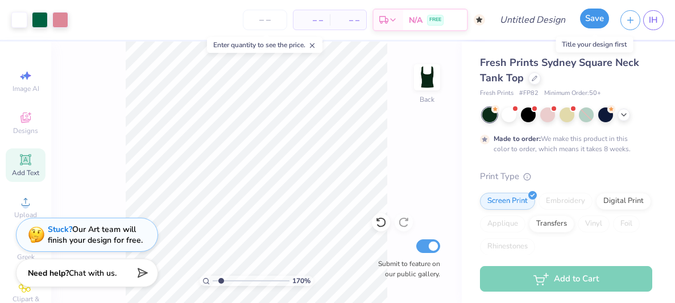
click at [597, 22] on button "Save" at bounding box center [594, 19] width 29 height 20
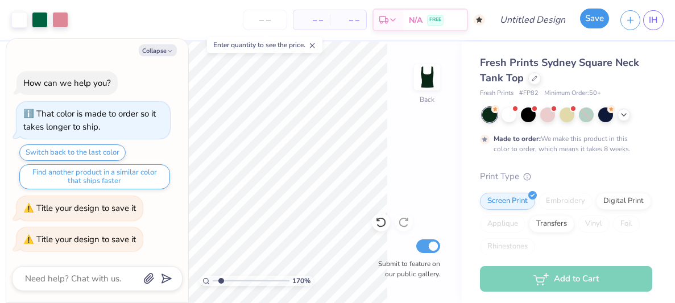
click at [597, 22] on button "Save" at bounding box center [594, 19] width 29 height 20
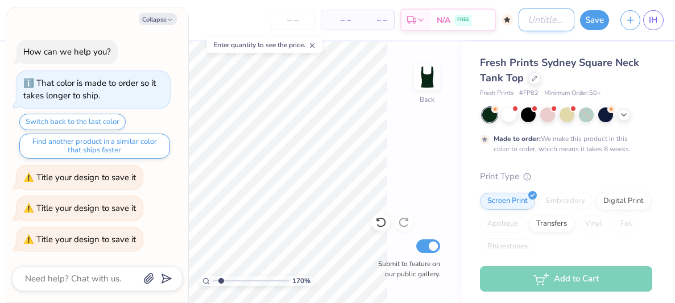
click at [532, 23] on input "Design Title" at bounding box center [546, 20] width 56 height 23
type textarea "x"
type input "fall rec. 2025"
type input "1.7038253901403"
click at [593, 23] on button "Save" at bounding box center [594, 19] width 29 height 20
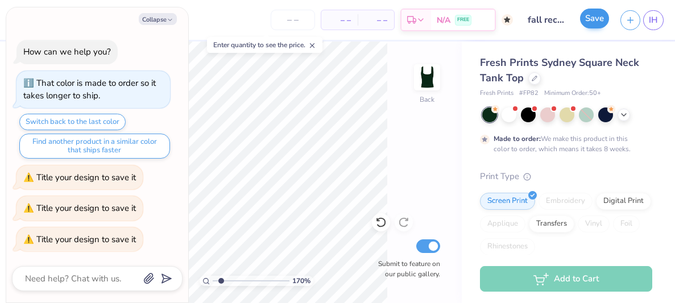
click at [593, 23] on div "Save" at bounding box center [594, 20] width 29 height 20
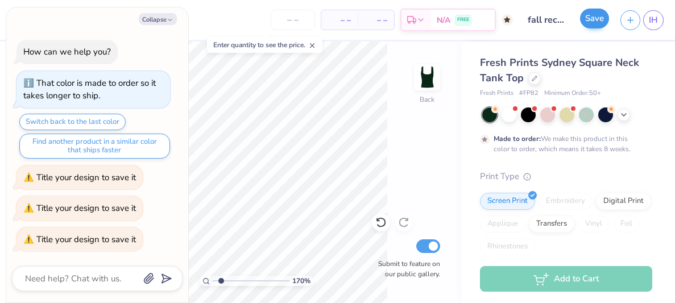
click at [593, 23] on div "Save" at bounding box center [594, 20] width 29 height 20
click at [153, 22] on button "Collapse" at bounding box center [158, 19] width 38 height 12
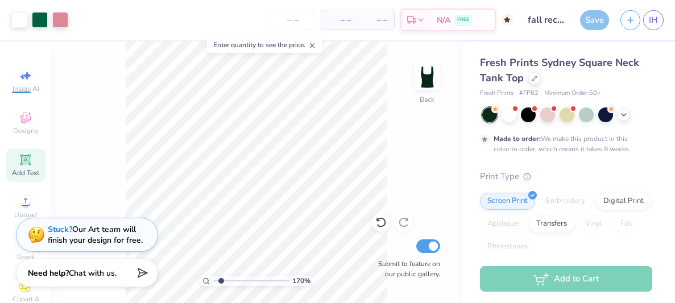
type textarea "x"
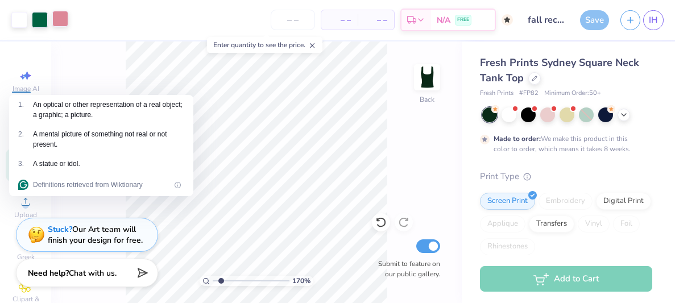
click at [59, 15] on div at bounding box center [60, 19] width 16 height 16
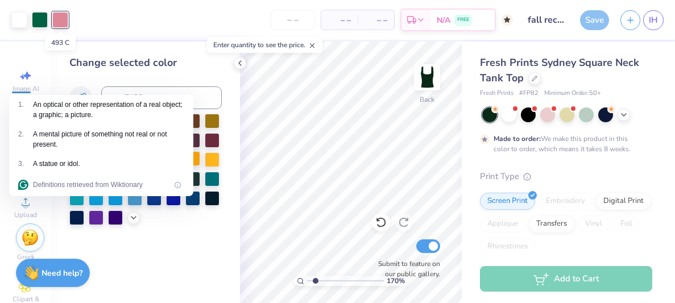
click at [195, 159] on div at bounding box center [192, 158] width 15 height 15
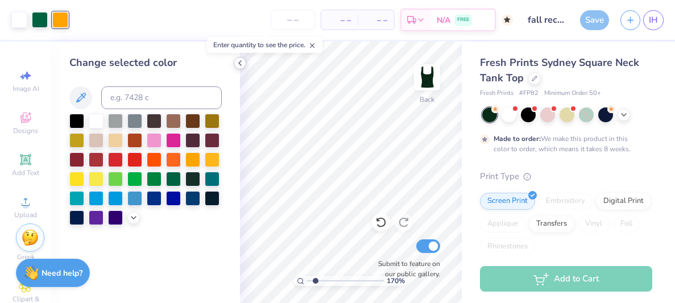
click at [240, 61] on icon at bounding box center [239, 63] width 9 height 9
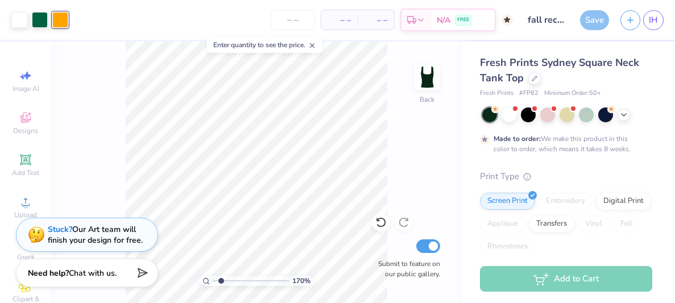
type input "1"
click at [213, 282] on input "range" at bounding box center [251, 281] width 77 height 10
click at [213, 281] on input "range" at bounding box center [251, 281] width 77 height 10
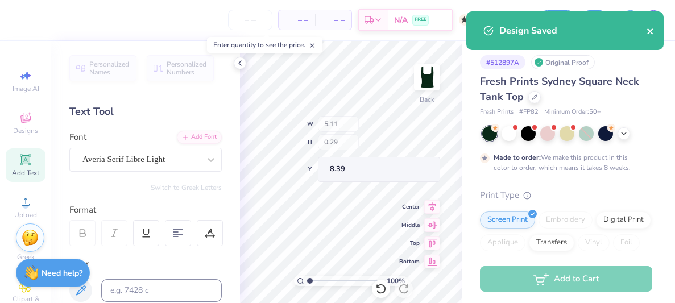
click at [648, 27] on icon "close" at bounding box center [650, 31] width 8 height 9
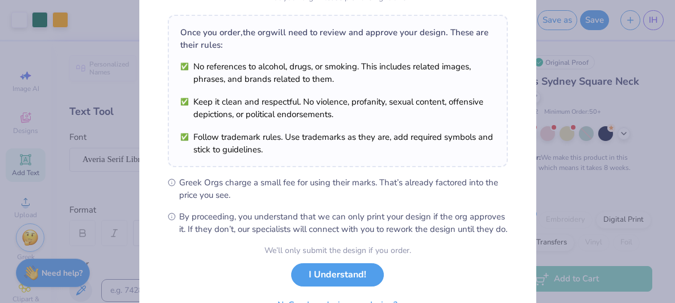
scroll to position [169, 0]
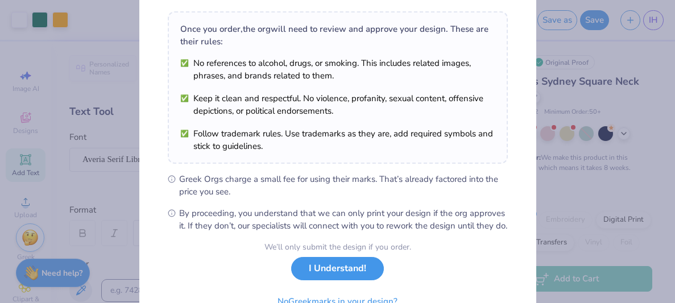
click at [360, 280] on button "I Understand!" at bounding box center [337, 268] width 93 height 23
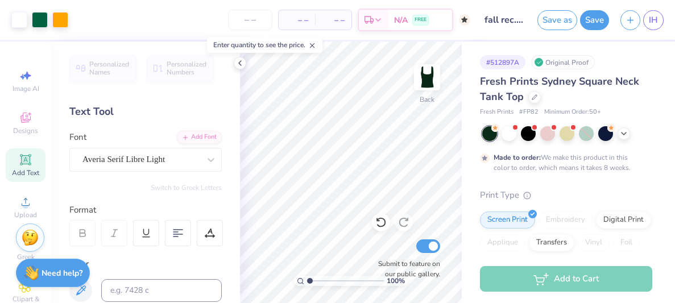
scroll to position [61, 0]
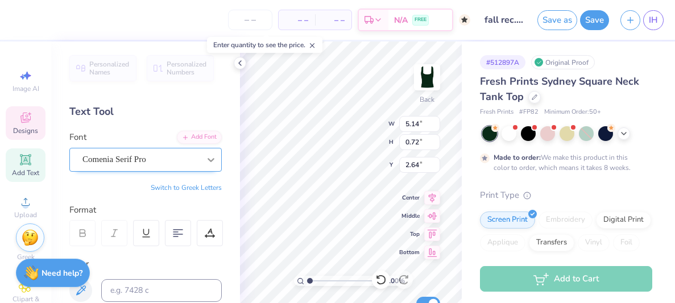
click at [202, 160] on div at bounding box center [211, 159] width 20 height 20
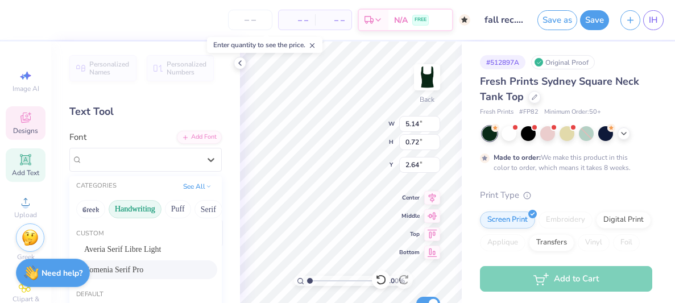
click at [127, 200] on button "Handwriting" at bounding box center [135, 209] width 53 height 18
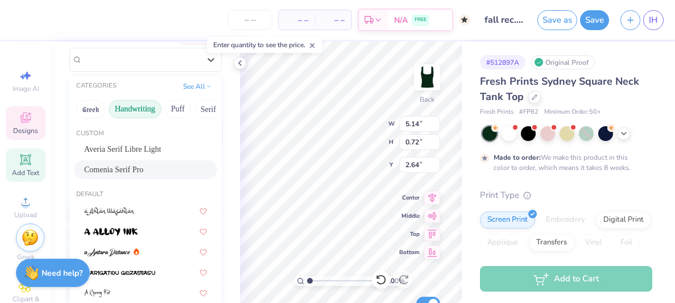
scroll to position [0, 0]
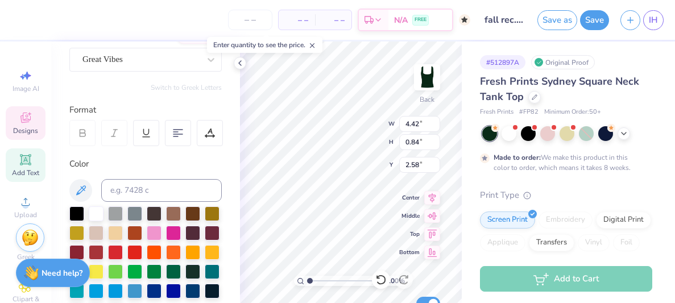
type input "4.42"
type input "0.84"
type input "2.58"
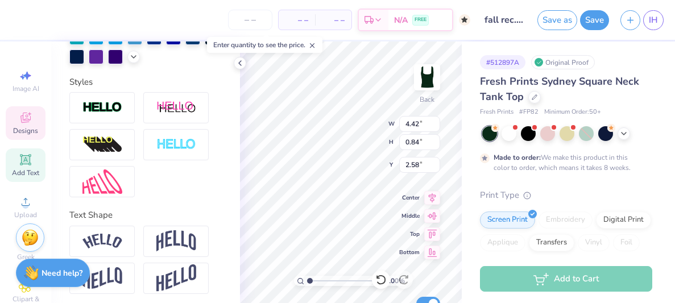
scroll to position [357, 0]
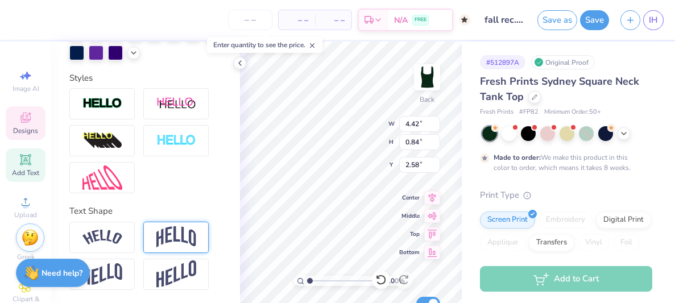
click at [176, 235] on img at bounding box center [176, 237] width 40 height 22
type input "1.44"
type input "2.28"
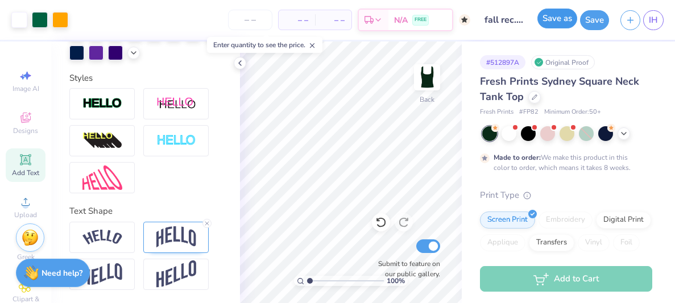
click at [570, 21] on button "Save as" at bounding box center [557, 19] width 40 height 20
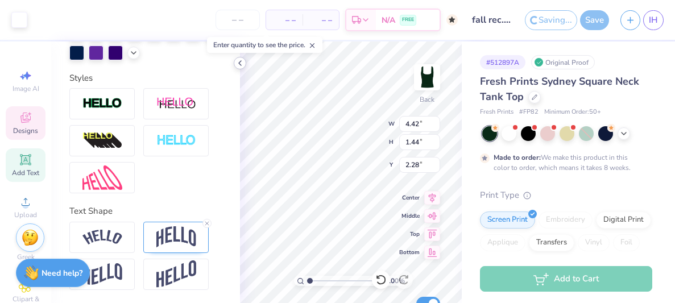
click at [240, 63] on icon at bounding box center [239, 63] width 9 height 9
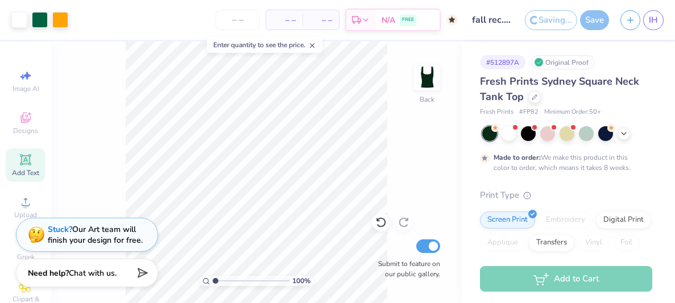
click at [316, 41] on icon at bounding box center [312, 45] width 8 height 8
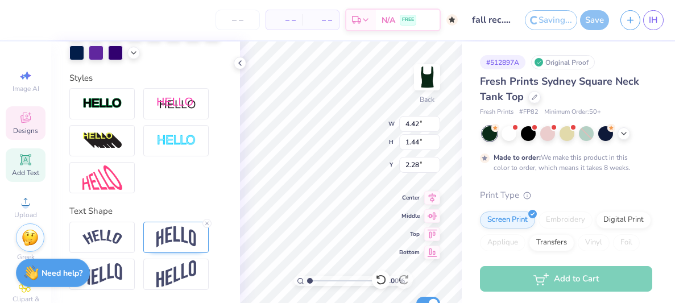
click at [351, 126] on div "100 % Back W 4.42 4.42 " H 1.44 1.44 " Y 2.28 2.28 " Center Middle Top Bottom S…" at bounding box center [351, 171] width 222 height 261
click at [239, 65] on icon at bounding box center [239, 63] width 9 height 9
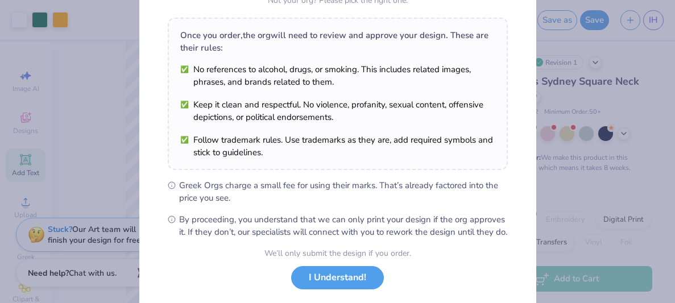
scroll to position [228, 0]
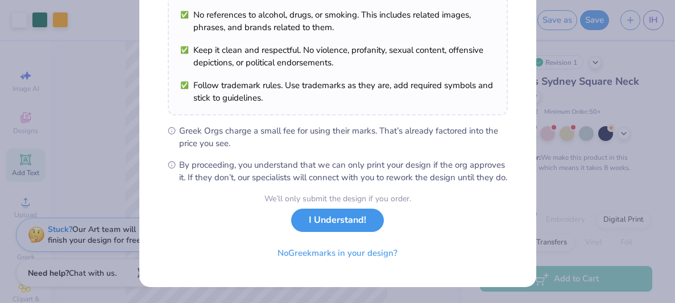
click at [347, 221] on button "I Understand!" at bounding box center [337, 220] width 93 height 23
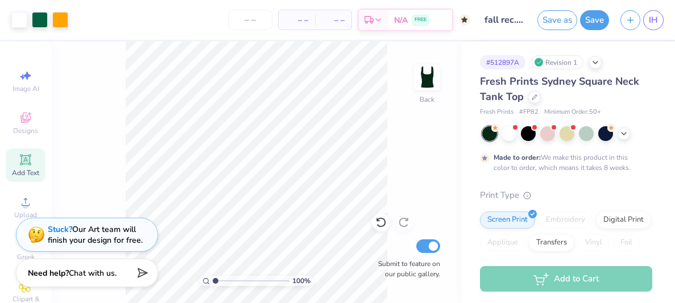
scroll to position [61, 0]
type input "1.63"
click at [220, 282] on input "range" at bounding box center [251, 281] width 77 height 10
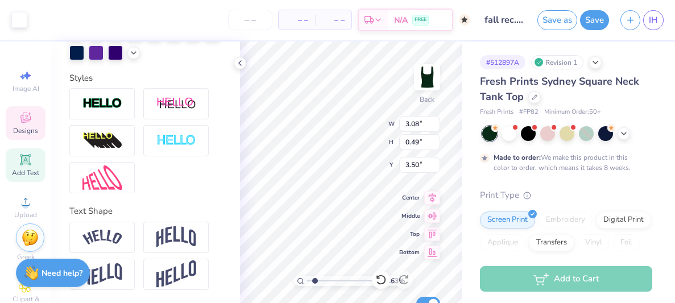
type input "3.08"
type input "0.49"
type input "3.50"
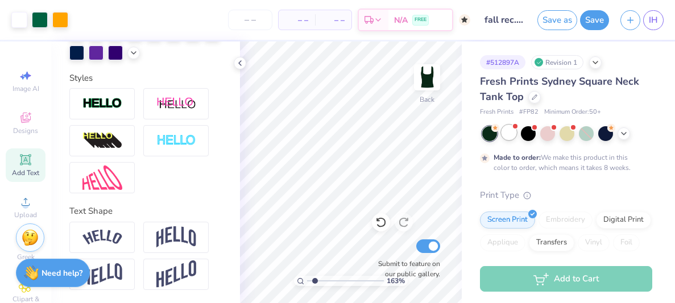
click at [510, 132] on div at bounding box center [508, 132] width 15 height 15
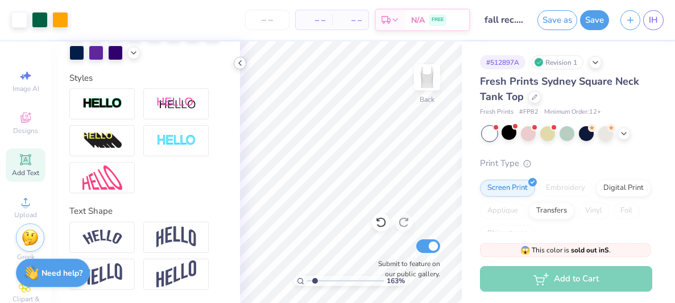
click at [489, 135] on div at bounding box center [489, 133] width 15 height 15
click at [242, 61] on icon at bounding box center [239, 63] width 9 height 9
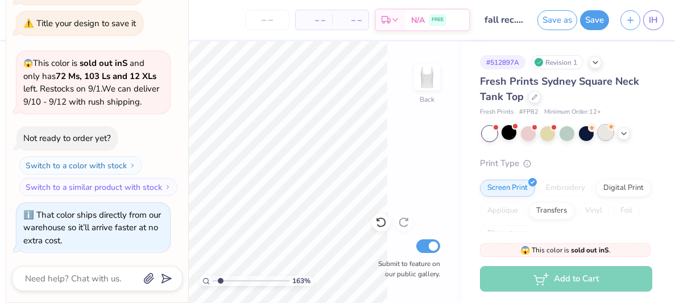
scroll to position [490, 0]
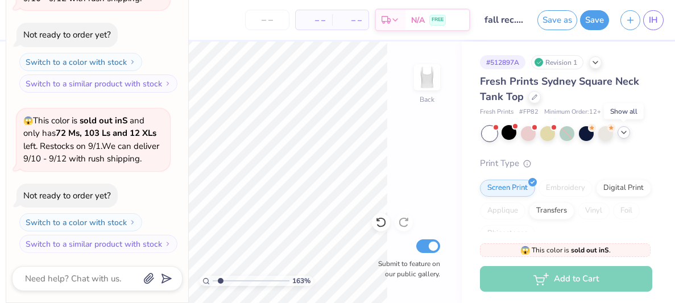
click at [621, 136] on icon at bounding box center [623, 132] width 9 height 9
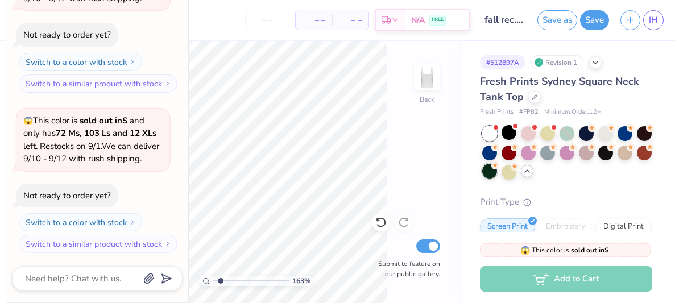
click at [490, 173] on div at bounding box center [489, 171] width 15 height 15
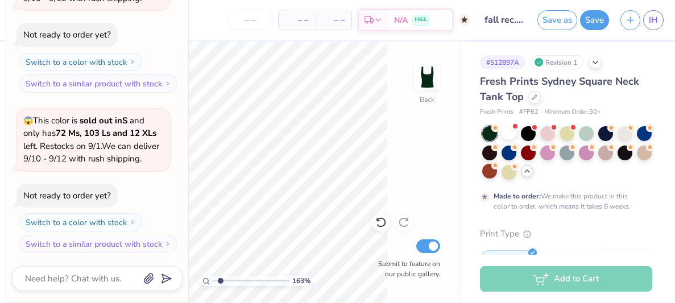
scroll to position [585, 0]
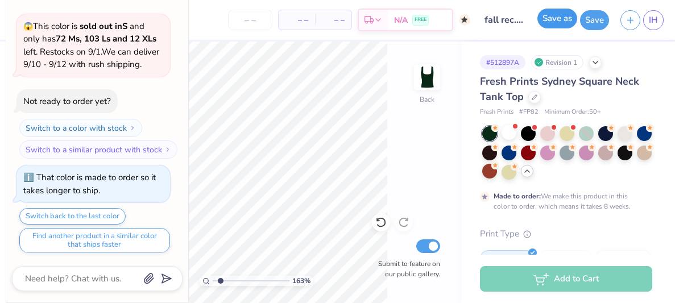
click at [563, 19] on button "Save as" at bounding box center [557, 19] width 40 height 20
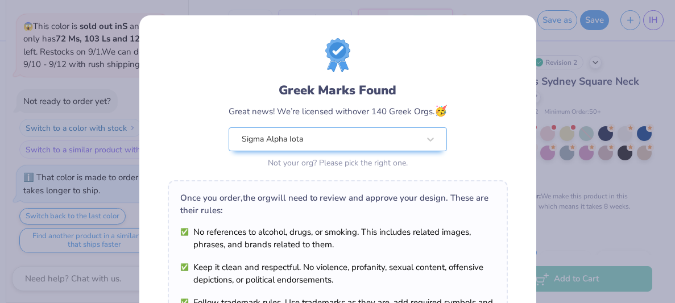
click at [364, 70] on div "Greek Marks Found Great news! We’re licensed with over 140 Greek Orgs. 🥳 Sigma …" at bounding box center [338, 104] width 340 height 133
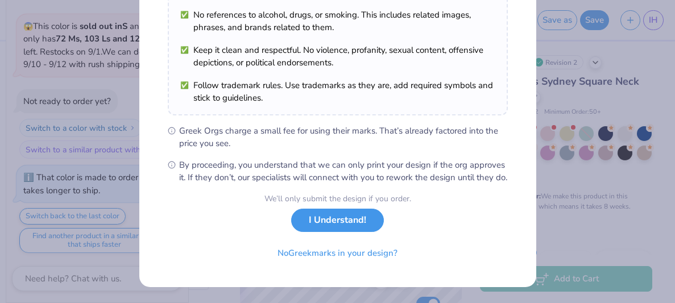
click at [368, 225] on button "I Understand!" at bounding box center [337, 220] width 93 height 23
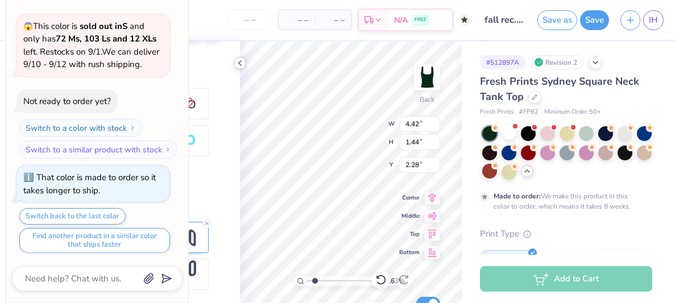
click at [240, 64] on polyline at bounding box center [240, 63] width 2 height 5
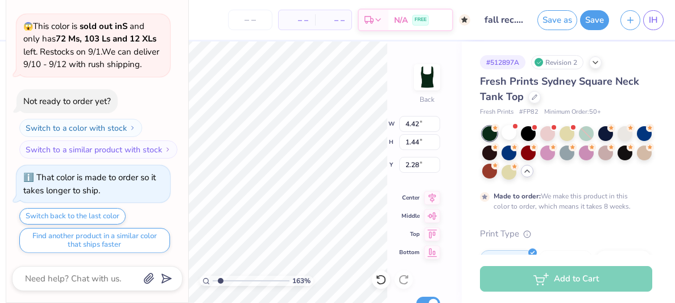
type textarea "x"
type input "5.53"
type input "1.80"
click at [562, 19] on button "Save as" at bounding box center [557, 19] width 40 height 20
type textarea "x"
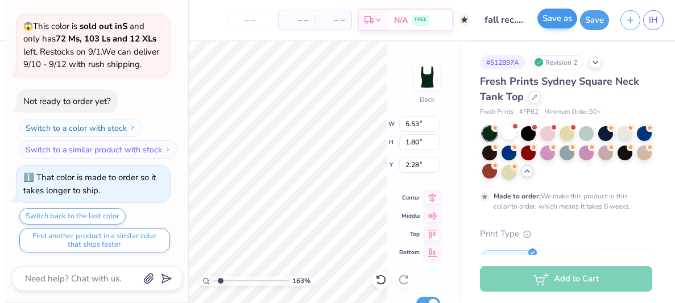
type input "2.10"
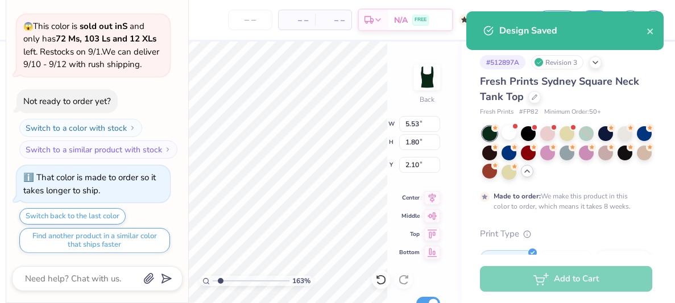
type textarea "x"
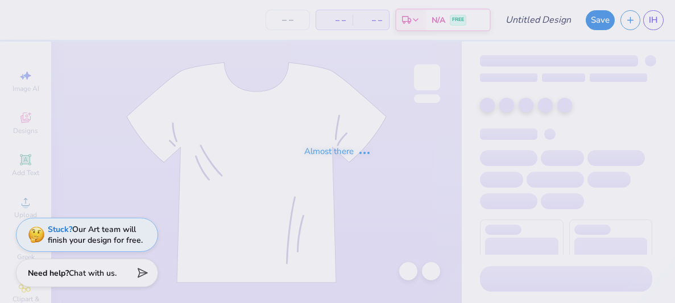
type input "fall rec. 2025"
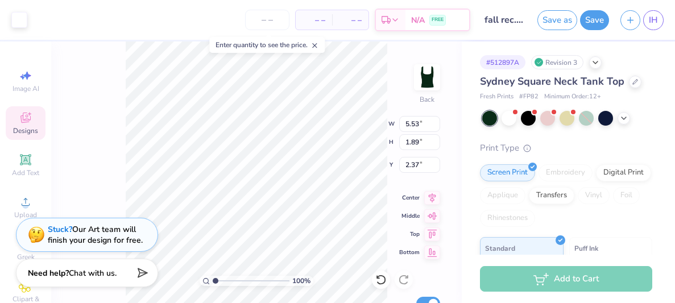
type input "2.37"
click at [222, 282] on input "range" at bounding box center [251, 281] width 77 height 10
click at [222, 284] on input "range" at bounding box center [251, 281] width 77 height 10
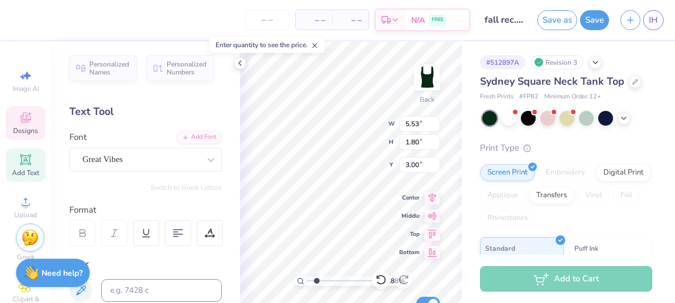
click at [239, 136] on div "– – Per Item – – Total Est. Delivery N/A FREE Design Title fall rec. 2025 Save …" at bounding box center [337, 151] width 675 height 303
drag, startPoint x: 314, startPoint y: 280, endPoint x: 284, endPoint y: 281, distance: 30.7
type input "1"
click at [307, 281] on input "range" at bounding box center [345, 281] width 77 height 10
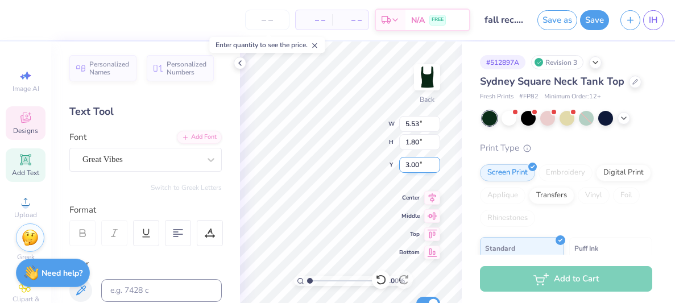
click at [404, 159] on div "100 % Back W 5.53 5.53 " H 1.80 1.80 " Y 3.00 3.00 " Center Middle Top Bottom S…" at bounding box center [351, 171] width 222 height 261
type input "6.25"
type input "2.03"
type input "8.98"
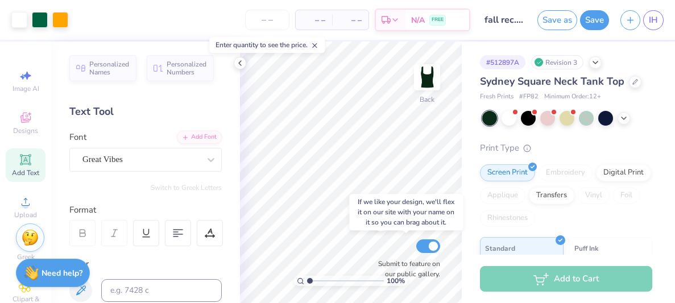
click at [375, 247] on div "Submit to feature on our public gallery." at bounding box center [406, 258] width 68 height 42
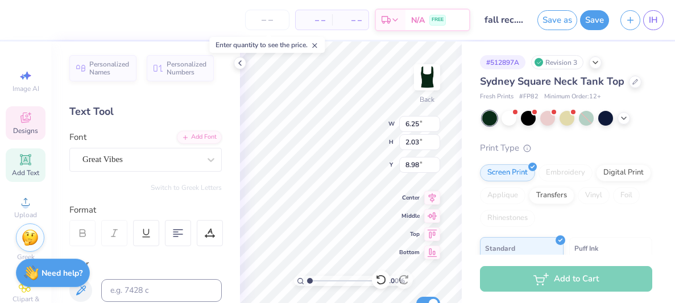
click at [348, 122] on div "100 % Back W 6.25 6.25 " H 2.03 2.03 " Y 8.98 8.98 " Center Middle Top Bottom S…" at bounding box center [351, 171] width 222 height 261
click at [324, 285] on input "range" at bounding box center [345, 281] width 77 height 10
type input "1.44"
type input "2.00"
type input "0.32"
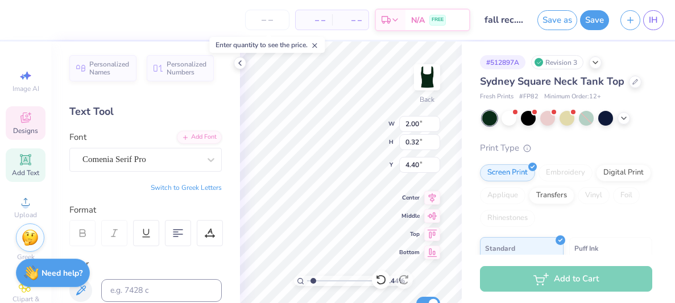
type input "1.6"
click at [314, 281] on input "range" at bounding box center [345, 281] width 77 height 10
type input "4.07"
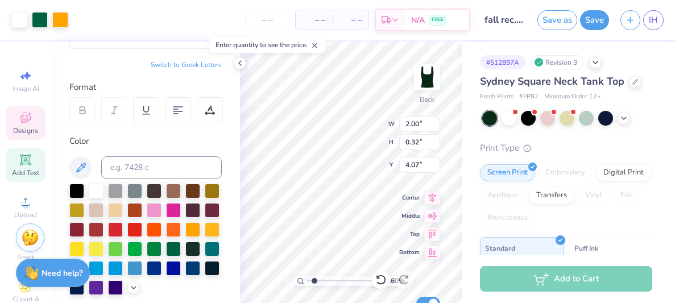
type input "5.11"
type input "3.69"
type input "4.99"
click at [94, 187] on div at bounding box center [96, 189] width 15 height 15
click at [193, 223] on div at bounding box center [192, 228] width 15 height 15
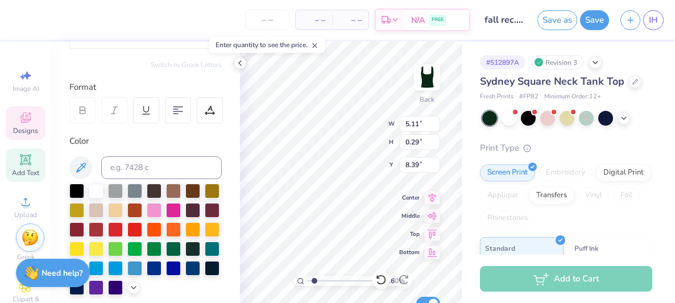
click at [226, 170] on div "Personalized Names Personalized Numbers Text Tool Add Font Font Averia Serif Li…" at bounding box center [145, 171] width 189 height 261
click at [315, 43] on icon at bounding box center [314, 45] width 8 height 8
click at [241, 65] on polyline at bounding box center [240, 63] width 2 height 5
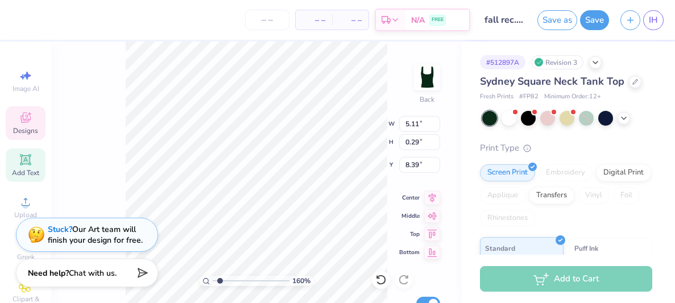
click at [389, 81] on div "160 % Back W 5.11 5.11 " H 0.29 0.29 " Y 8.39 8.39 " Center Middle Top Bottom S…" at bounding box center [256, 171] width 410 height 261
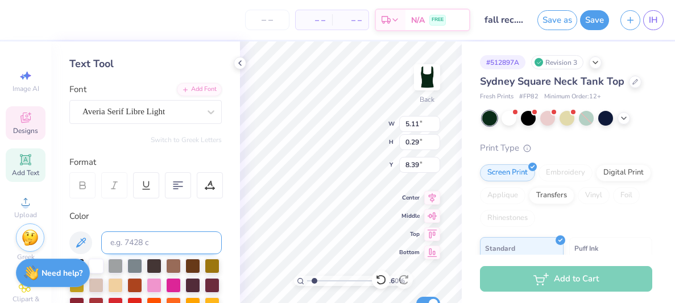
scroll to position [36, 0]
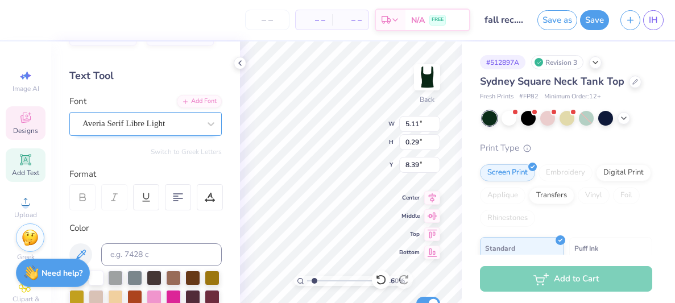
click at [197, 132] on div "Averia Serif Libre Light" at bounding box center [145, 124] width 152 height 24
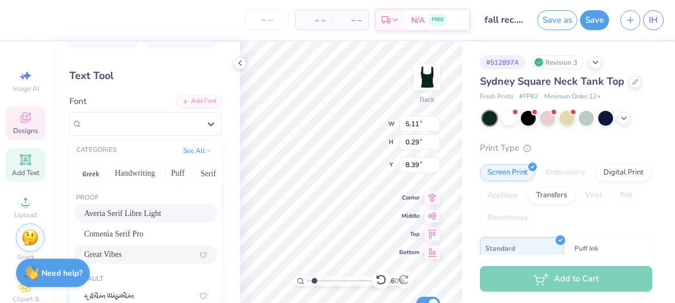
click at [153, 252] on div "Great Vibes" at bounding box center [145, 254] width 123 height 12
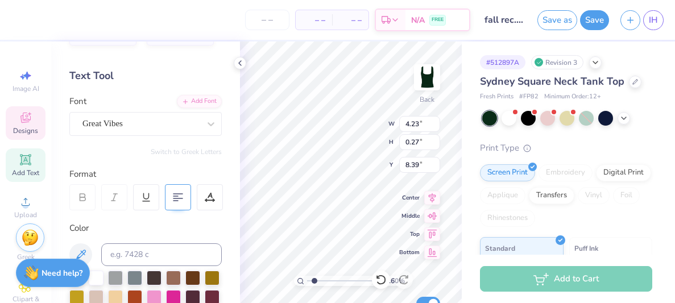
type input "4.23"
type input "0.27"
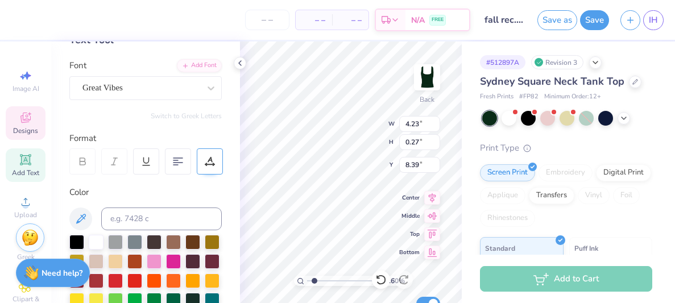
click at [209, 169] on div at bounding box center [210, 161] width 26 height 26
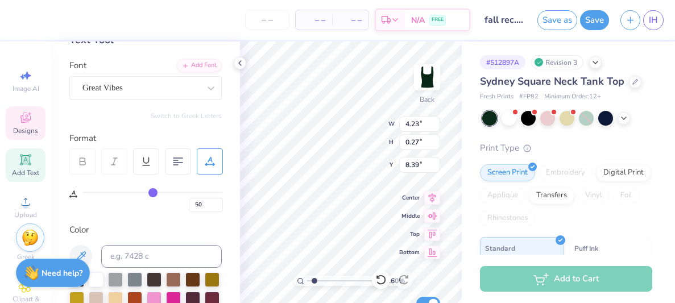
type input "49"
type input "48"
type input "47"
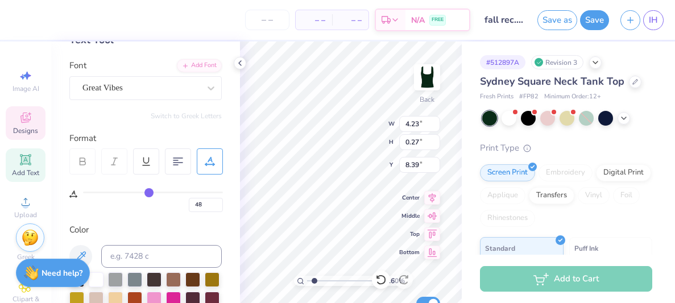
type input "47"
type input "46"
type input "45"
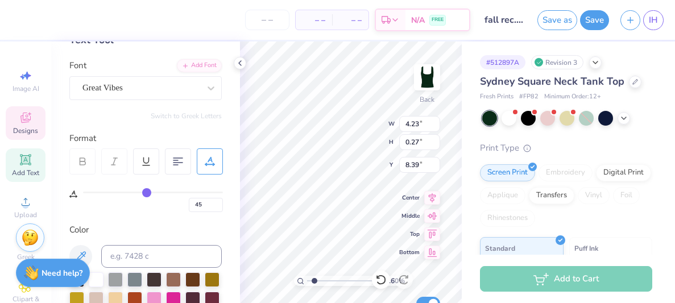
type input "44"
type input "43"
type input "42"
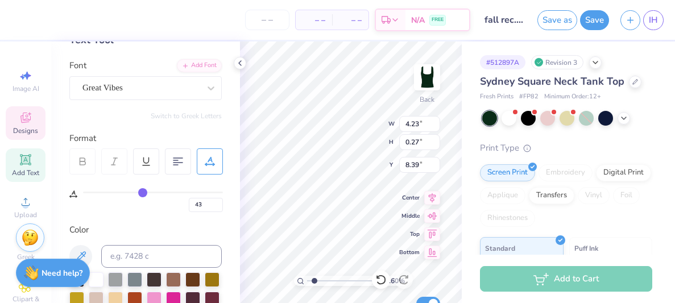
type input "42"
drag, startPoint x: 152, startPoint y: 193, endPoint x: 146, endPoint y: 192, distance: 5.7
type input "34"
click at [132, 192] on input "range" at bounding box center [153, 193] width 140 height 2
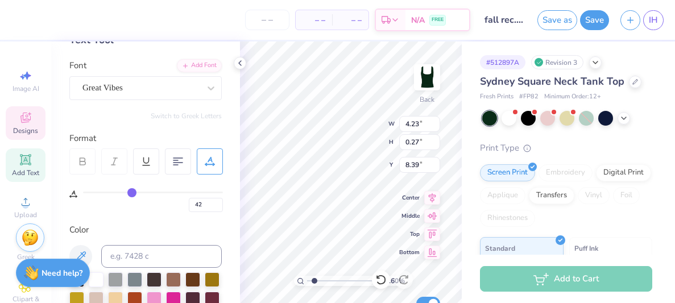
type input "3.81"
type input "34"
type input "29"
click at [125, 193] on input "range" at bounding box center [153, 193] width 140 height 2
type input "29"
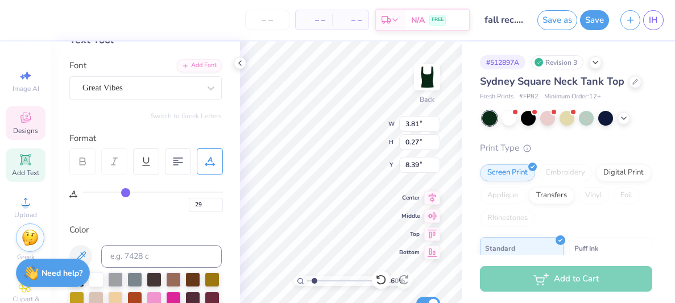
type input "3.39"
type input "3.11"
click at [326, 280] on input "range" at bounding box center [345, 281] width 77 height 10
type input "3.12"
type input "2.25"
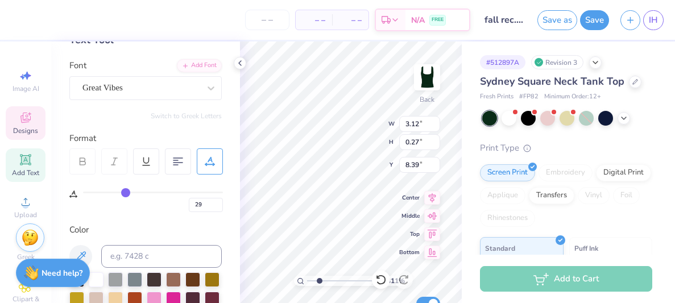
click at [319, 280] on input "range" at bounding box center [345, 281] width 77 height 10
type input "3.69"
type input "0.32"
type input "8.35"
click at [321, 280] on input "range" at bounding box center [345, 281] width 77 height 10
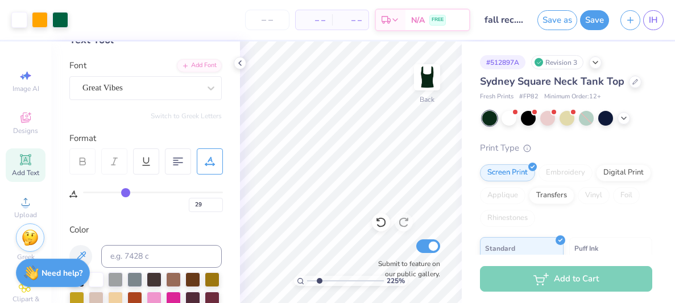
type input "1.57"
click at [314, 282] on input "range" at bounding box center [345, 281] width 77 height 10
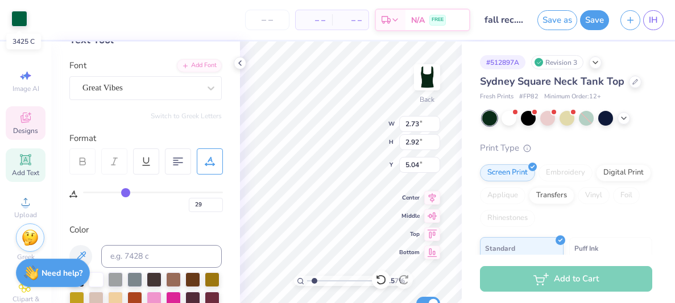
click at [23, 23] on div at bounding box center [19, 19] width 16 height 16
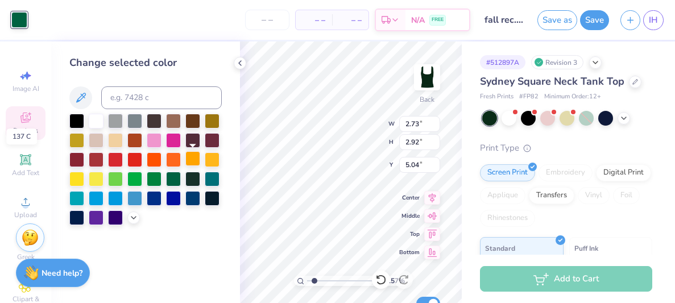
click at [196, 160] on div at bounding box center [192, 158] width 15 height 15
type input "1.43"
type input "2.08"
type input "5.91"
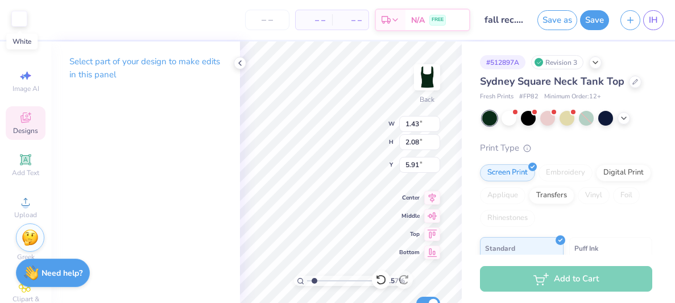
click at [17, 18] on div at bounding box center [19, 19] width 16 height 16
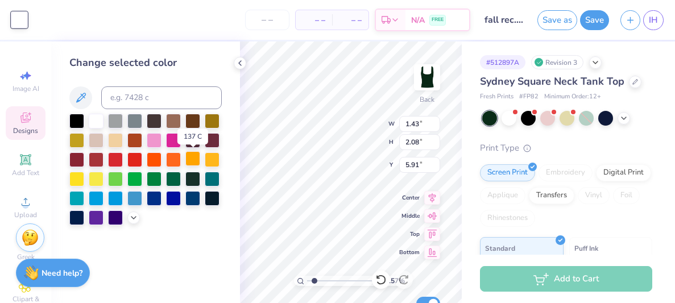
click at [191, 157] on div at bounding box center [192, 158] width 15 height 15
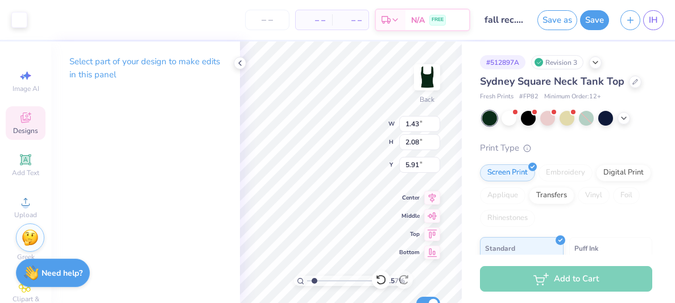
type input "1.40"
type input "1.17"
type input "6.03"
type input "1.47"
type input "2.12"
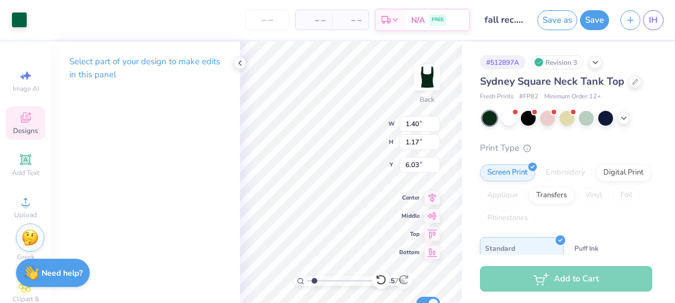
type input "5.89"
click at [22, 23] on div at bounding box center [19, 19] width 16 height 16
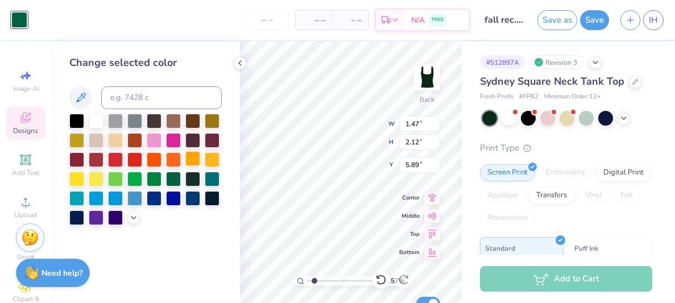
click at [196, 163] on div at bounding box center [192, 158] width 15 height 15
click at [240, 59] on icon at bounding box center [239, 63] width 9 height 9
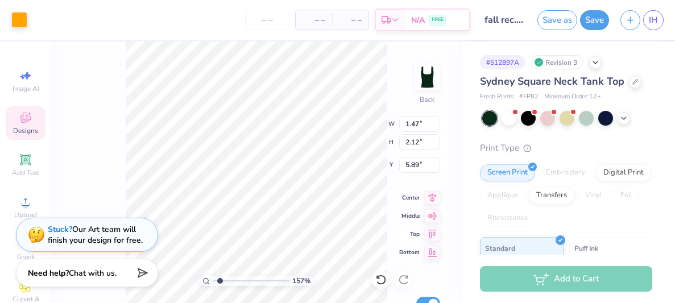
type input "1.43"
type input "2.08"
type input "5.91"
click at [16, 17] on div at bounding box center [19, 19] width 16 height 16
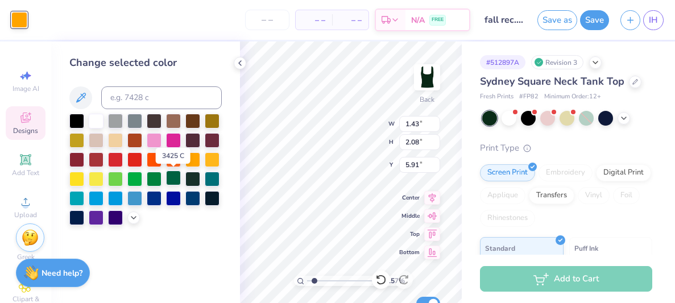
click at [173, 184] on div at bounding box center [173, 178] width 15 height 15
click at [73, 123] on div at bounding box center [76, 120] width 15 height 15
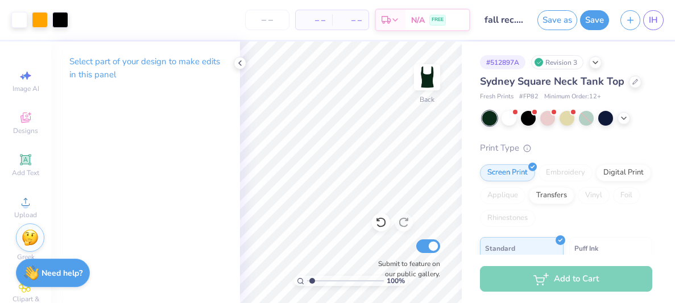
click at [312, 281] on input "range" at bounding box center [345, 281] width 77 height 10
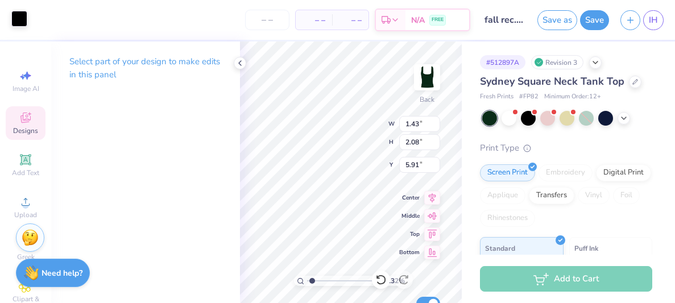
click at [24, 17] on div at bounding box center [19, 19] width 16 height 16
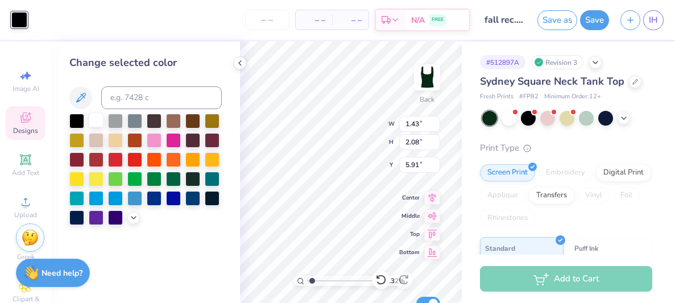
click at [97, 125] on div at bounding box center [96, 120] width 15 height 15
click at [315, 283] on input "range" at bounding box center [345, 281] width 77 height 10
type input "1.18"
click at [311, 281] on input "range" at bounding box center [345, 281] width 77 height 10
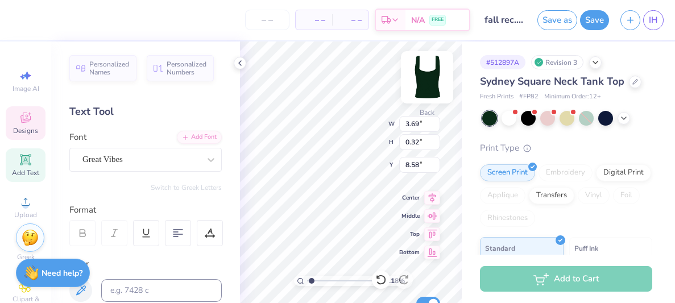
click at [425, 85] on img at bounding box center [426, 77] width 45 height 45
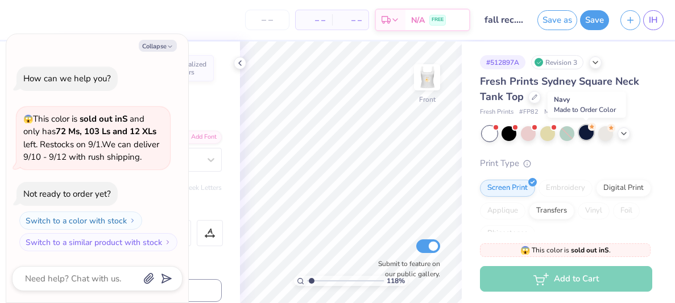
click at [589, 138] on div at bounding box center [586, 132] width 15 height 15
click at [616, 135] on div at bounding box center [567, 133] width 170 height 15
click at [622, 137] on icon at bounding box center [623, 132] width 9 height 9
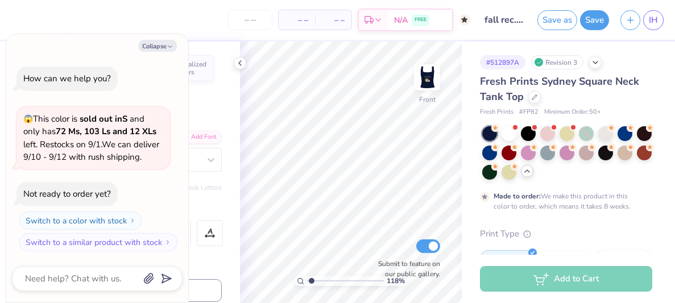
click at [622, 137] on div at bounding box center [624, 133] width 15 height 15
click at [487, 175] on div at bounding box center [489, 172] width 15 height 15
click at [161, 46] on button "Collapse" at bounding box center [158, 46] width 38 height 12
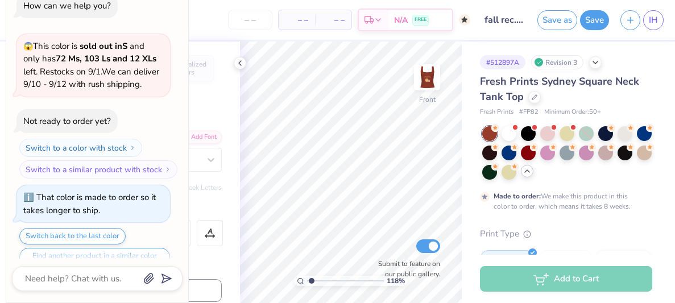
scroll to position [20, 0]
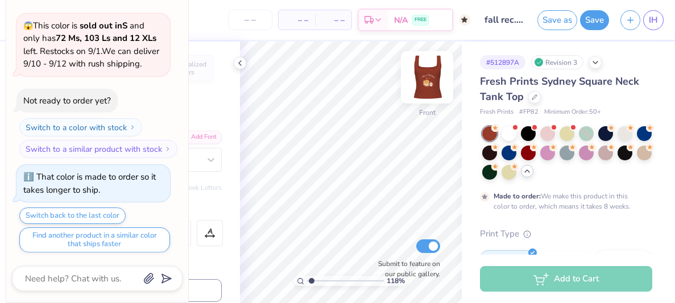
click at [431, 81] on img at bounding box center [426, 77] width 45 height 45
click at [492, 169] on icon at bounding box center [495, 165] width 8 height 8
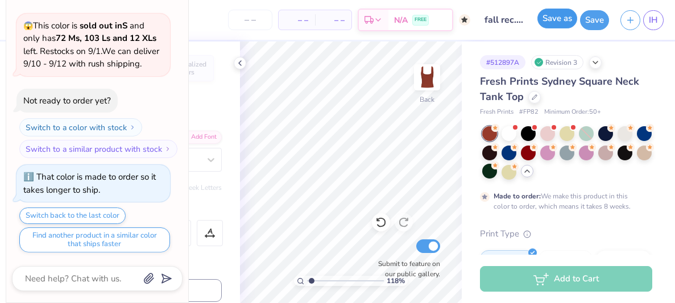
click at [555, 27] on button "Save as" at bounding box center [557, 19] width 40 height 20
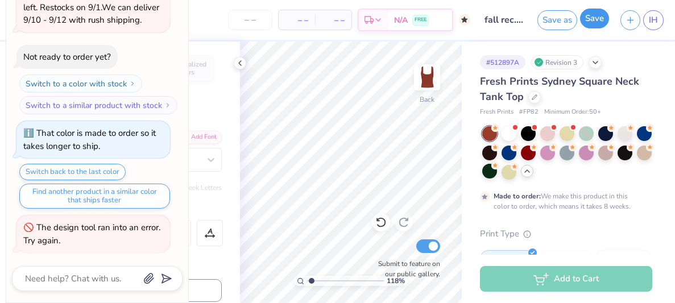
click at [602, 18] on button "Save" at bounding box center [594, 19] width 29 height 20
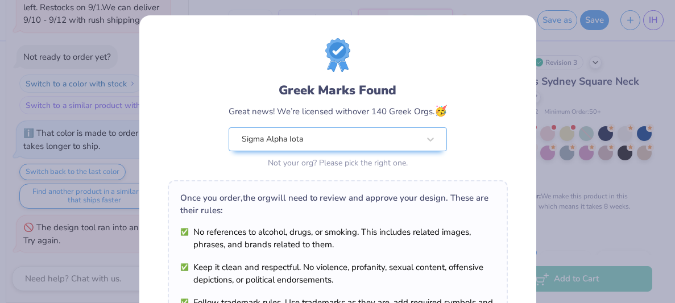
click at [650, 35] on div "Design Saved" at bounding box center [565, 35] width 202 height 52
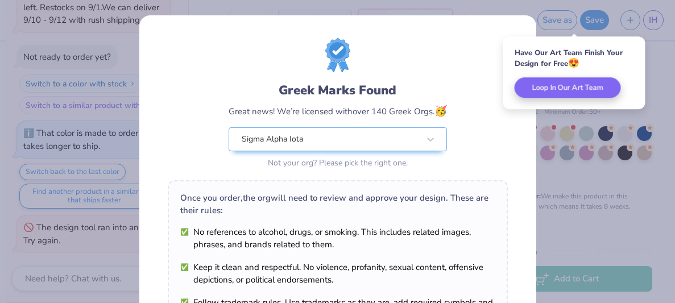
type textarea "x"
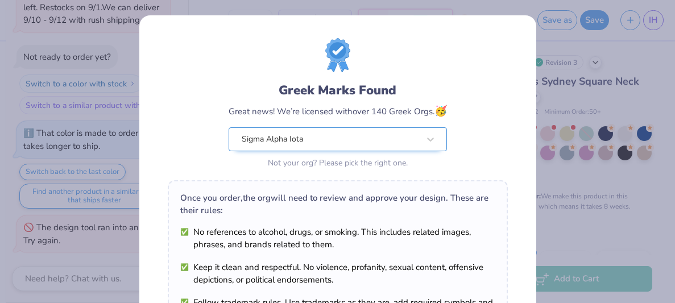
scroll to position [228, 0]
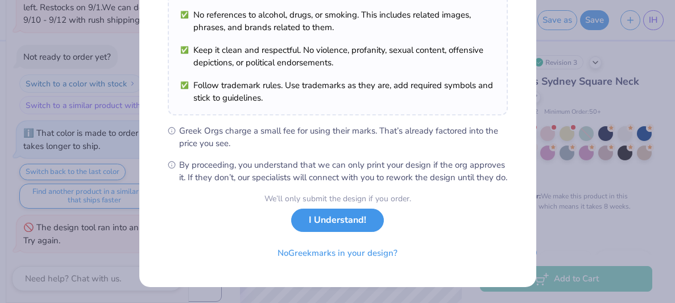
click at [348, 225] on button "I Understand!" at bounding box center [337, 220] width 93 height 23
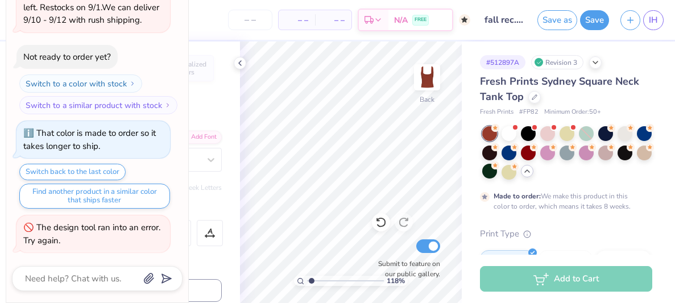
scroll to position [61, 0]
click at [661, 25] on link "IH" at bounding box center [653, 20] width 20 height 20
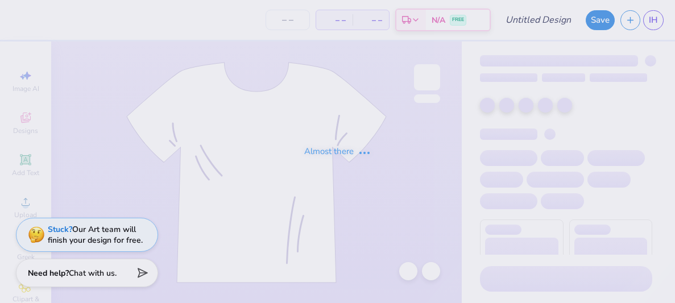
type input "fall rec. 2025"
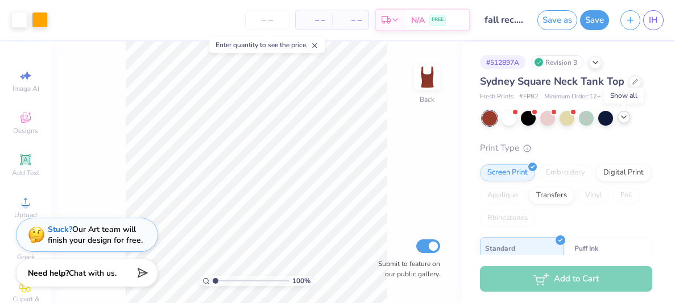
click at [624, 115] on icon at bounding box center [623, 117] width 9 height 9
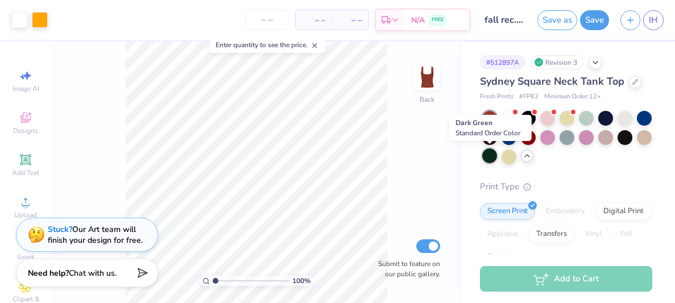
click at [494, 153] on div at bounding box center [489, 155] width 15 height 15
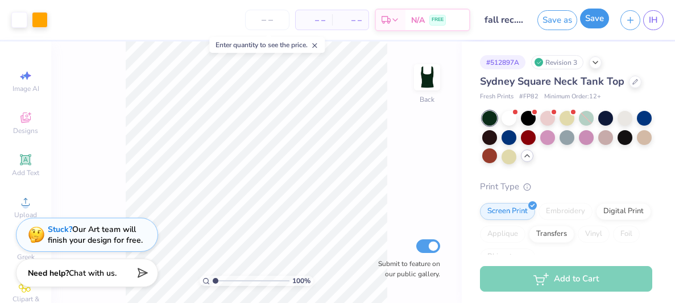
click at [594, 18] on button "Save" at bounding box center [594, 19] width 29 height 20
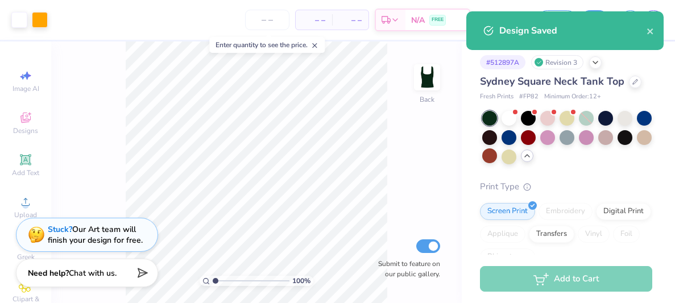
click at [655, 31] on div "Design Saved" at bounding box center [564, 30] width 197 height 39
click at [646, 28] on icon "close" at bounding box center [650, 31] width 8 height 9
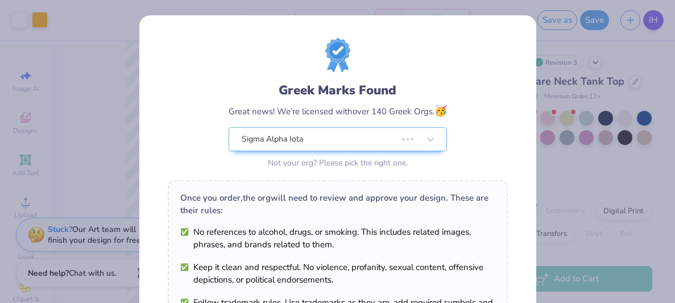
click at [655, 22] on div "Greek Marks Found Great news! We’re licensed with over 140 Greek Orgs. 🥳 Sigma …" at bounding box center [337, 151] width 675 height 303
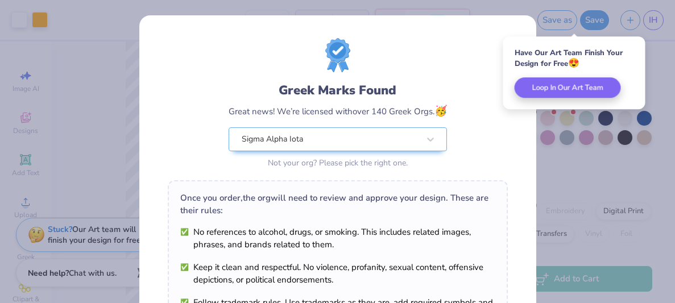
scroll to position [228, 0]
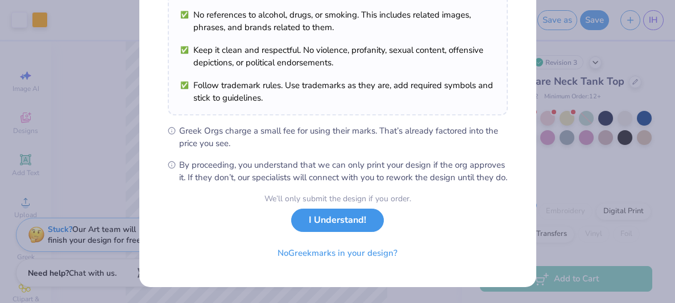
click at [348, 228] on button "I Understand!" at bounding box center [337, 220] width 93 height 23
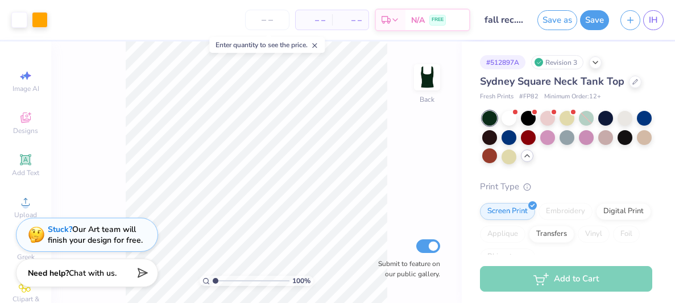
scroll to position [61, 0]
click at [653, 23] on span "IH" at bounding box center [652, 20] width 9 height 13
